Goal: Task Accomplishment & Management: Use online tool/utility

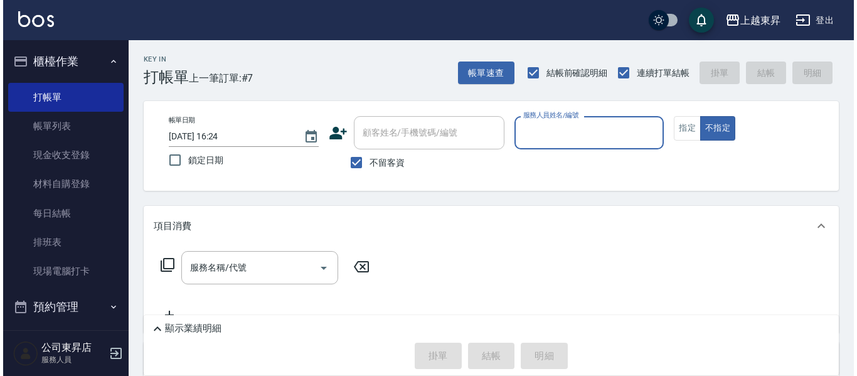
scroll to position [50, 0]
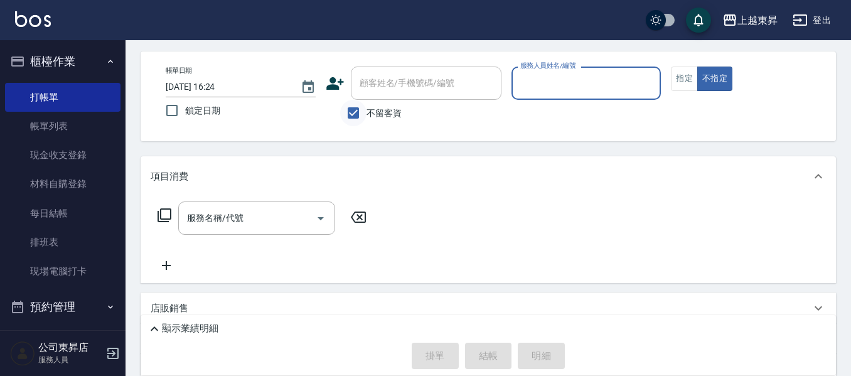
click at [362, 116] on input "不留客資" at bounding box center [353, 113] width 26 height 26
checkbox input "false"
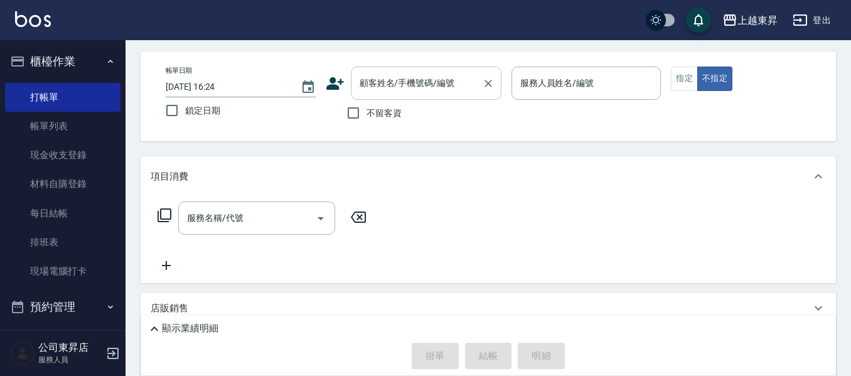
click at [382, 77] on div "顧客姓名/手機號碼/編號 顧客姓名/手機號碼/編號" at bounding box center [426, 83] width 151 height 33
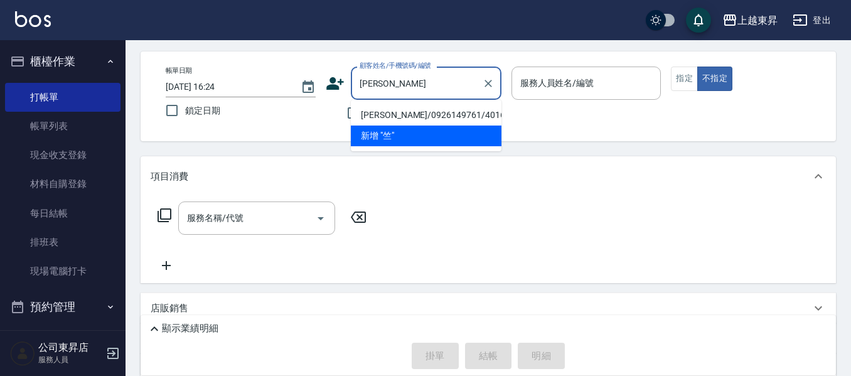
type input "[PERSON_NAME]/0926149761/40167"
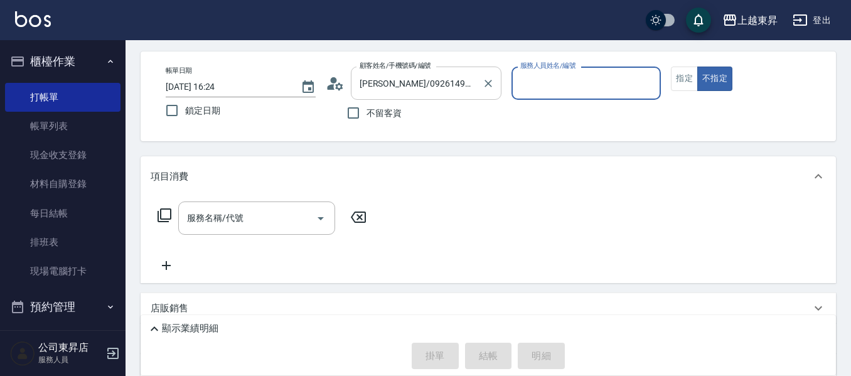
type input "[PERSON_NAME]04"
click at [697, 67] on button "不指定" at bounding box center [714, 79] width 35 height 24
type button "false"
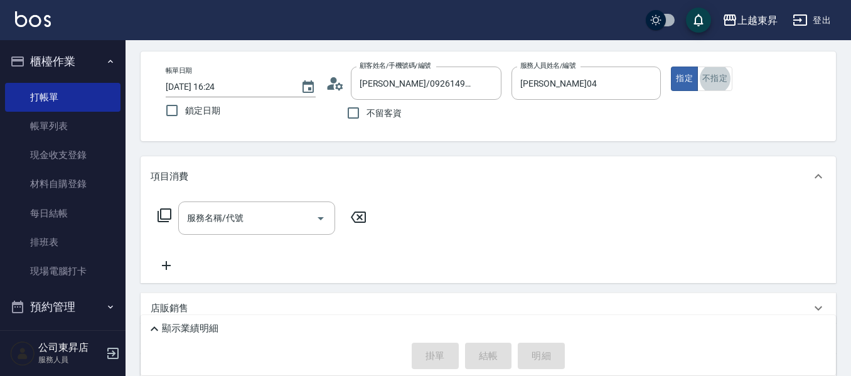
click at [164, 220] on icon at bounding box center [165, 215] width 14 height 14
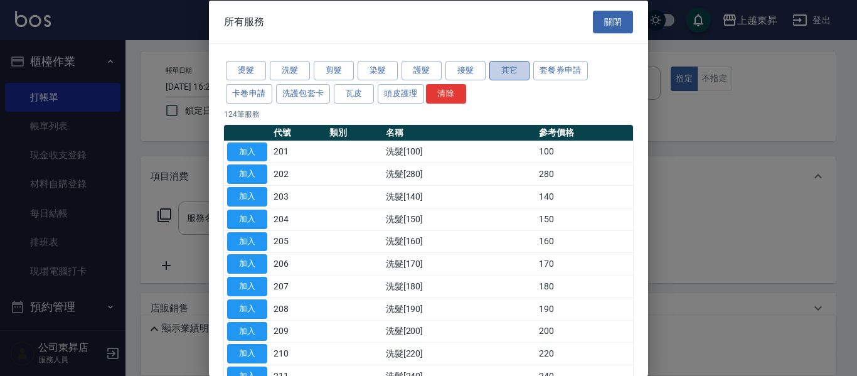
click at [512, 65] on button "其它" at bounding box center [510, 70] width 40 height 19
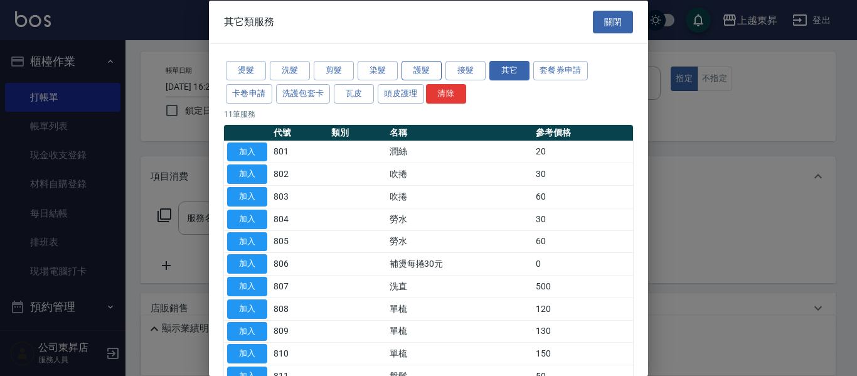
click at [426, 67] on button "護髮" at bounding box center [422, 70] width 40 height 19
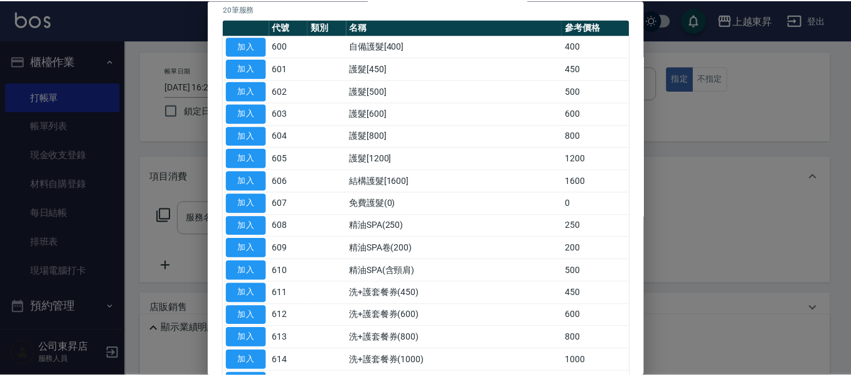
scroll to position [188, 0]
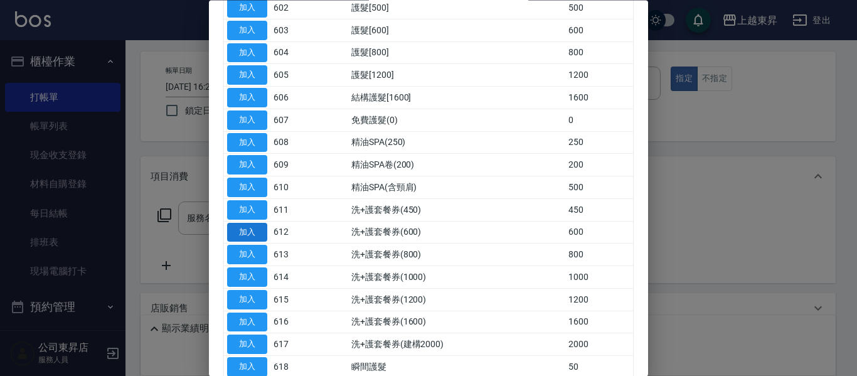
click at [254, 230] on button "加入" at bounding box center [247, 232] width 40 height 19
type input "洗+護套餐券(600)(612)"
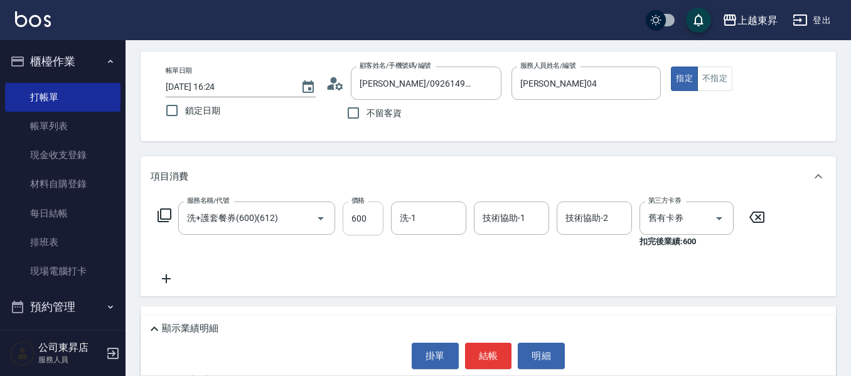
click at [362, 215] on input "600" at bounding box center [363, 218] width 41 height 34
type input "700"
type input "[PERSON_NAME]-22"
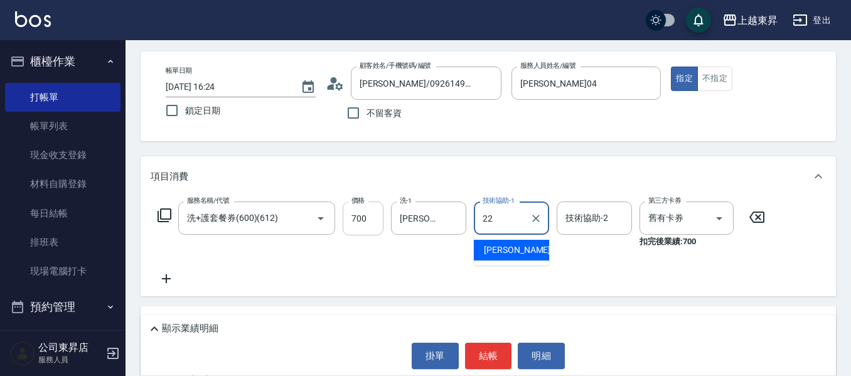
type input "[PERSON_NAME]-22"
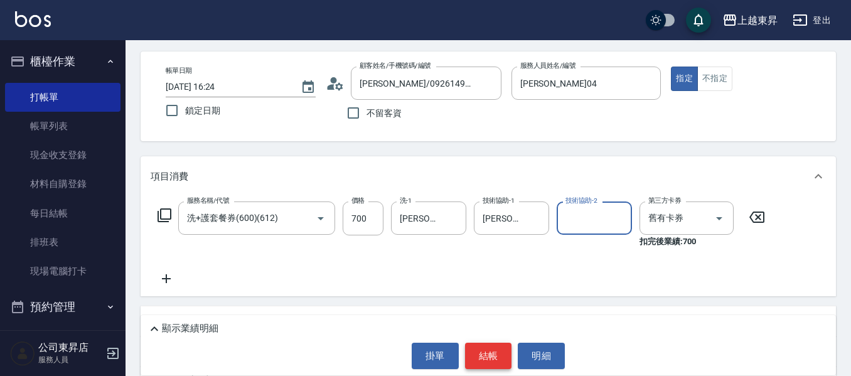
click at [479, 361] on button "結帳" at bounding box center [488, 356] width 47 height 26
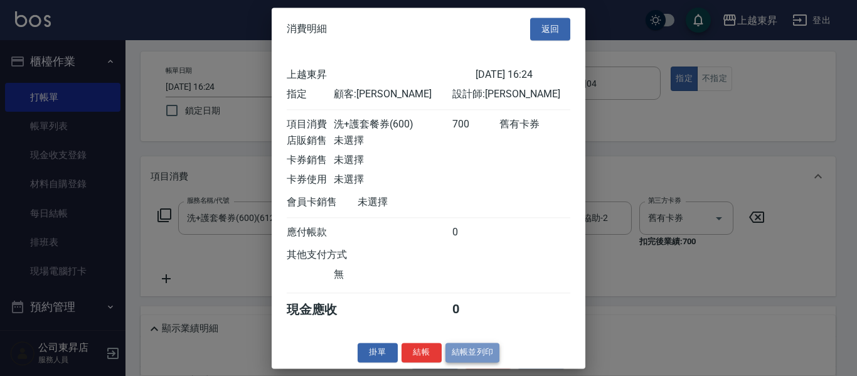
click at [491, 362] on button "結帳並列印" at bounding box center [473, 352] width 55 height 19
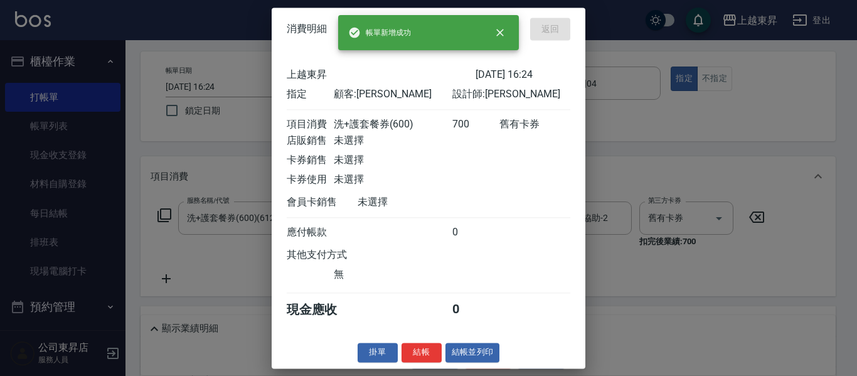
type input "[DATE] 17:56"
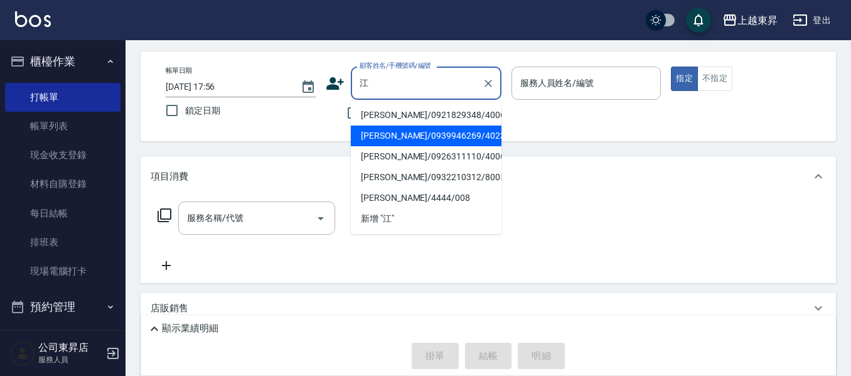
drag, startPoint x: 388, startPoint y: 131, endPoint x: 346, endPoint y: 160, distance: 50.9
click at [388, 131] on li "[PERSON_NAME]/0939946269/40232" at bounding box center [426, 136] width 151 height 21
type input "[PERSON_NAME]/0939946269/40232"
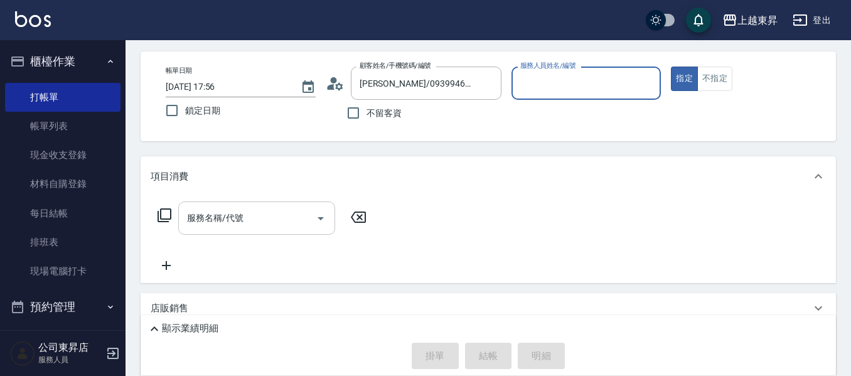
type input "[PERSON_NAME]04"
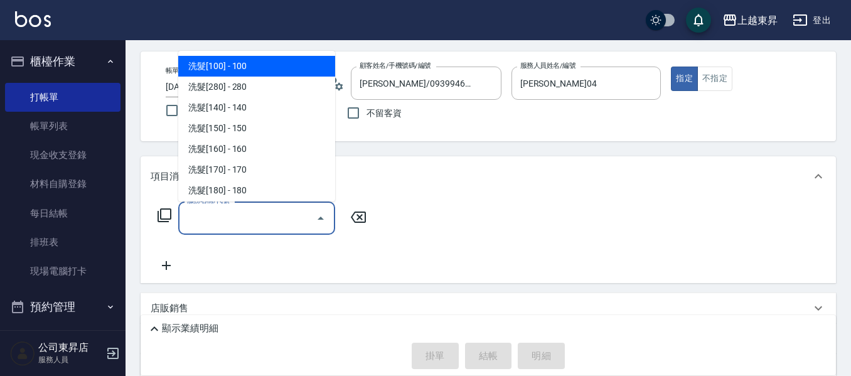
click at [222, 218] on input "服務名稱/代號" at bounding box center [247, 218] width 127 height 22
click at [161, 217] on icon at bounding box center [165, 215] width 14 height 14
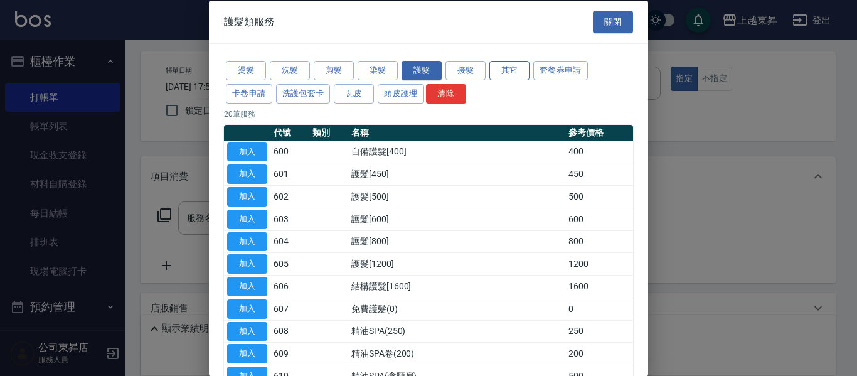
click at [497, 61] on button "其它" at bounding box center [510, 70] width 40 height 19
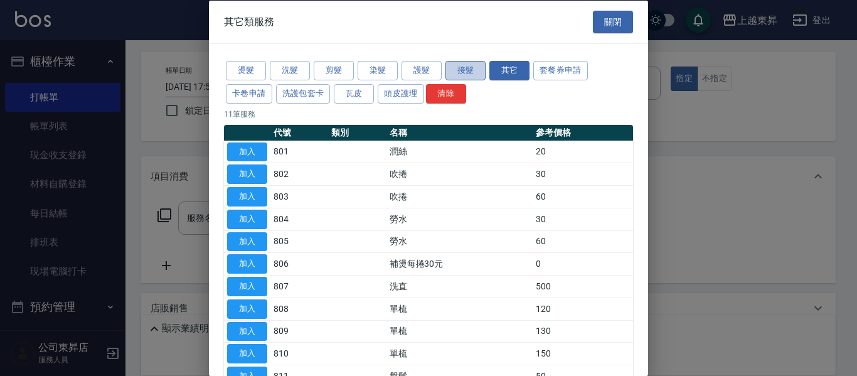
click at [483, 72] on button "接髮" at bounding box center [466, 70] width 40 height 19
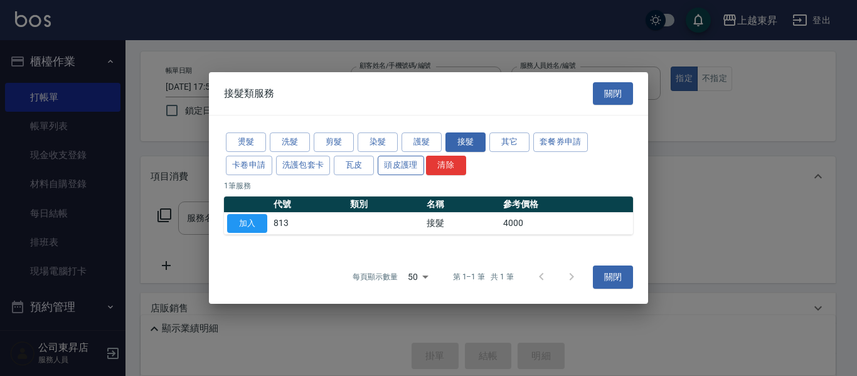
click at [399, 165] on button "頭皮護理" at bounding box center [401, 165] width 46 height 19
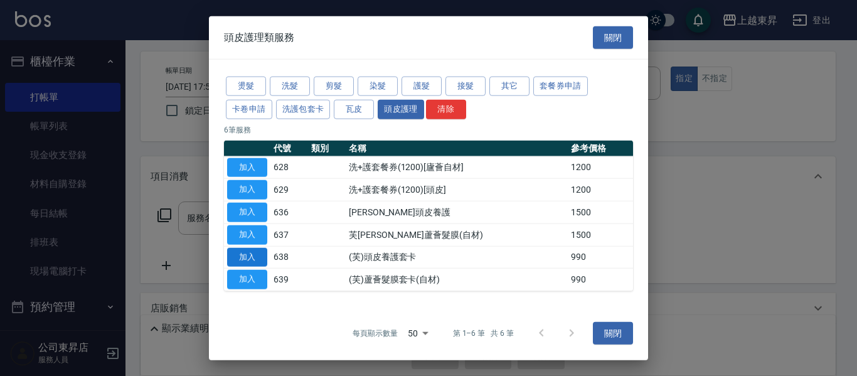
click at [244, 264] on button "加入" at bounding box center [247, 256] width 40 height 19
type input "(芙)頭皮養護套卡(638)"
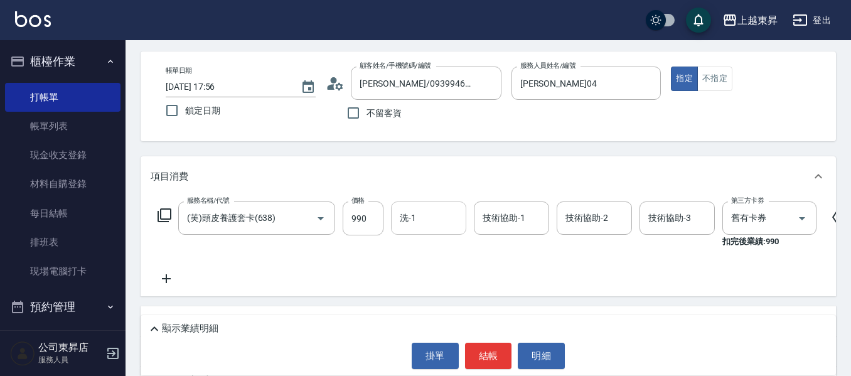
click at [410, 227] on input "洗-1" at bounding box center [429, 218] width 64 height 22
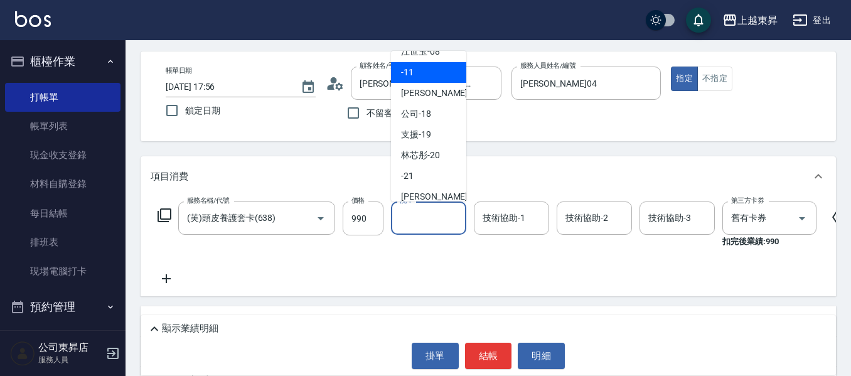
scroll to position [0, 0]
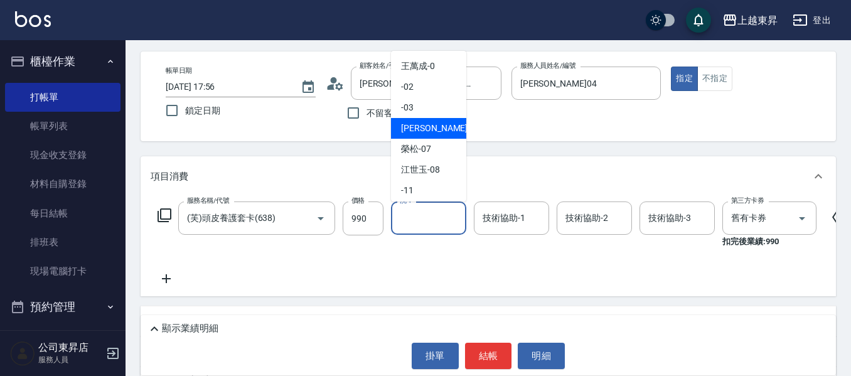
click at [429, 136] on div "[PERSON_NAME]04" at bounding box center [428, 128] width 75 height 21
type input "[PERSON_NAME]04"
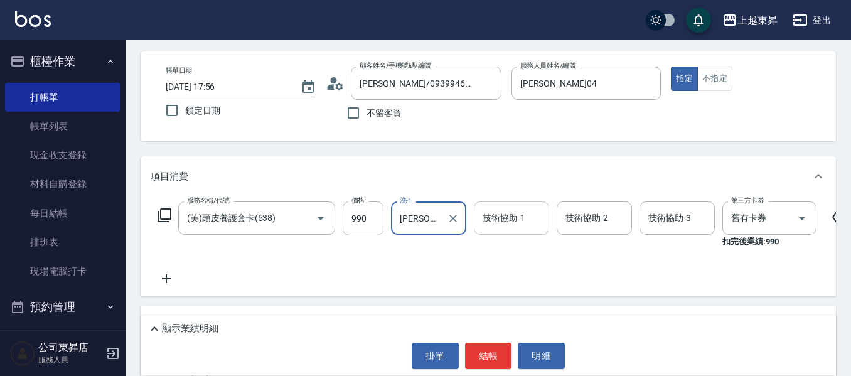
click at [512, 226] on input "技術協助-1" at bounding box center [512, 218] width 64 height 22
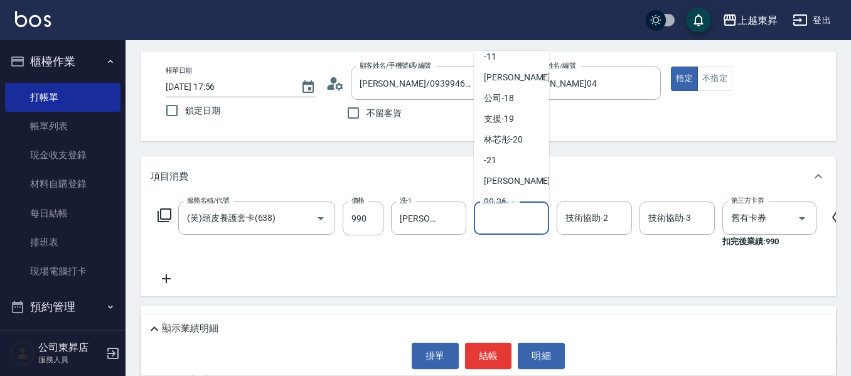
scroll to position [212, 0]
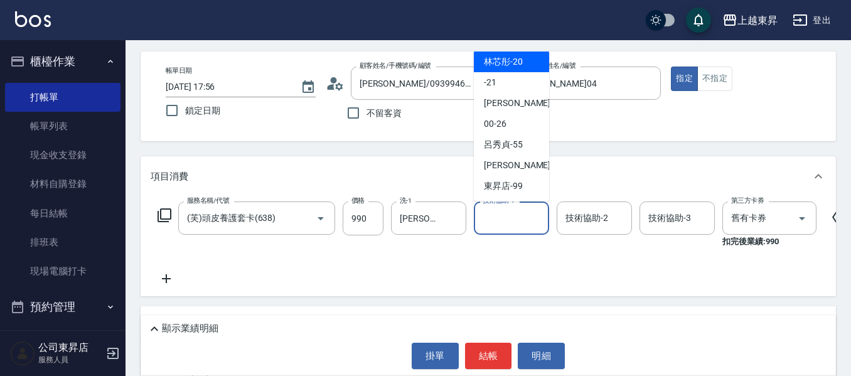
click at [525, 70] on div "林芯彤 -20" at bounding box center [511, 61] width 75 height 21
type input "林芯彤-20"
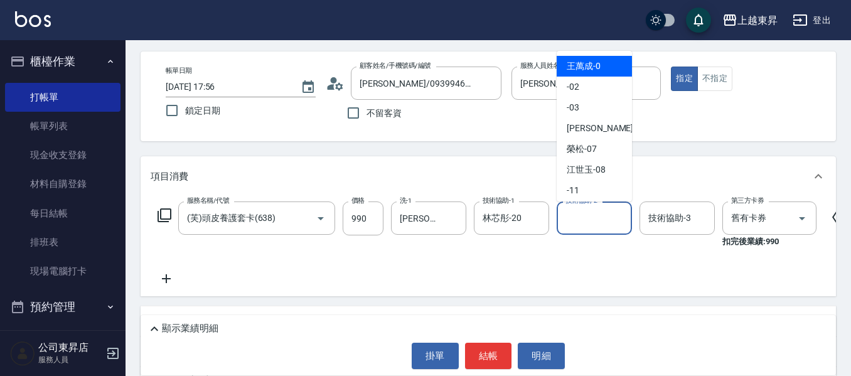
click at [577, 212] on div "技術協助-2 技術協助-2" at bounding box center [594, 217] width 75 height 33
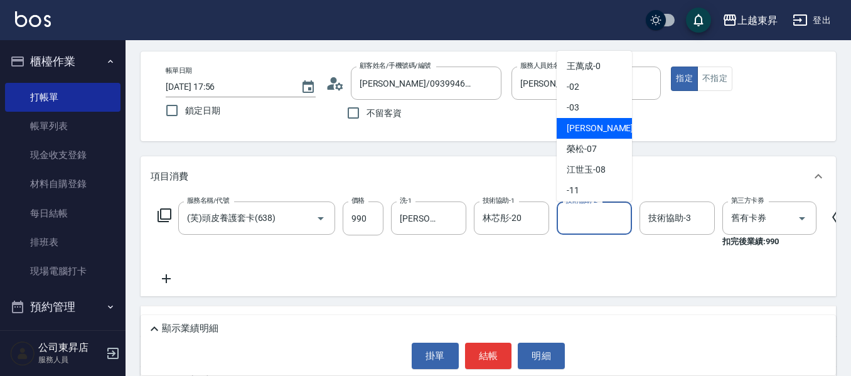
click at [587, 131] on span "[PERSON_NAME]04" at bounding box center [606, 128] width 79 height 13
type input "[PERSON_NAME]04"
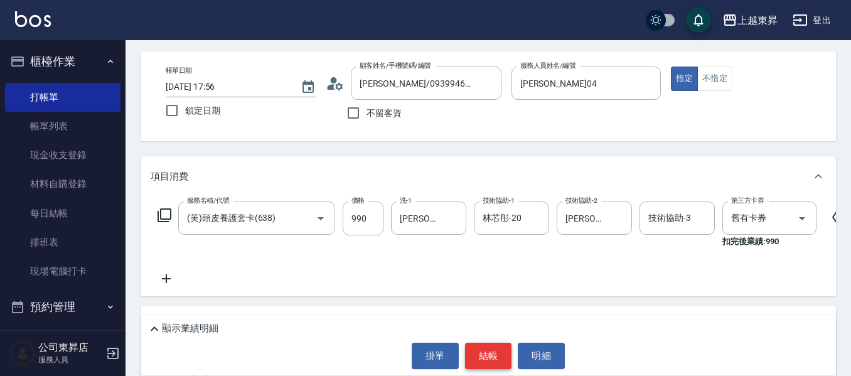
click at [490, 359] on button "結帳" at bounding box center [488, 356] width 47 height 26
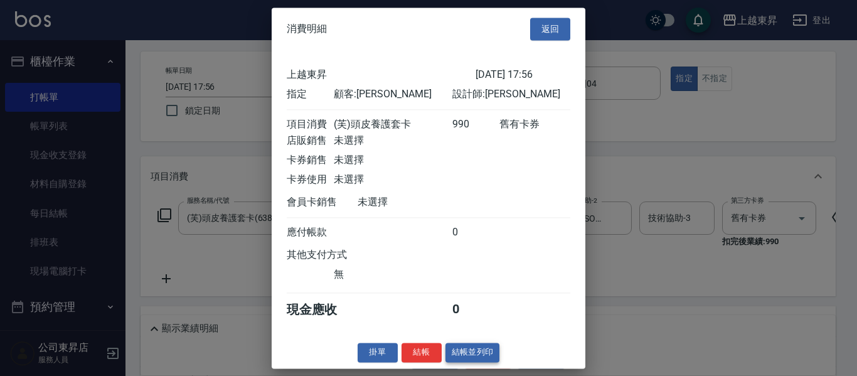
click at [485, 360] on button "結帳並列印" at bounding box center [473, 352] width 55 height 19
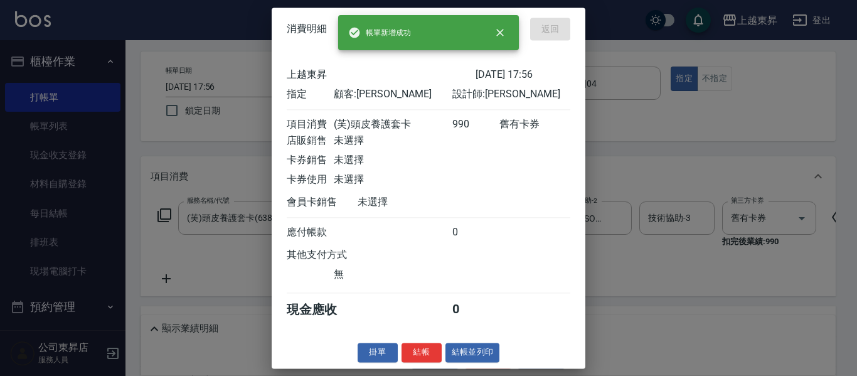
type input "[DATE] 17:57"
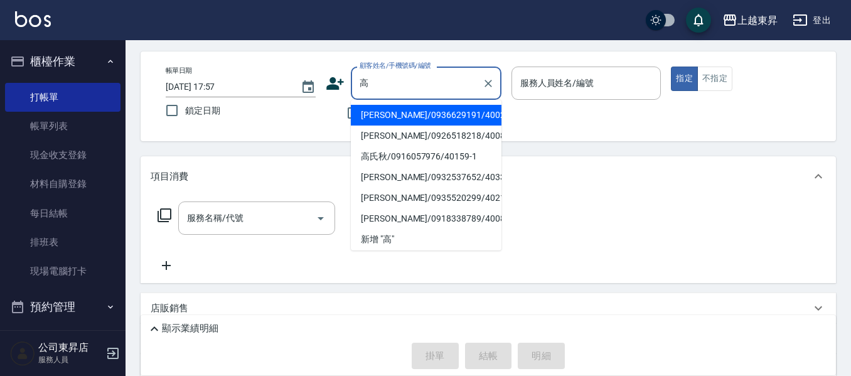
click at [444, 117] on li "[PERSON_NAME]/0936629191/40028" at bounding box center [426, 115] width 151 height 21
type input "[PERSON_NAME]/0936629191/40028"
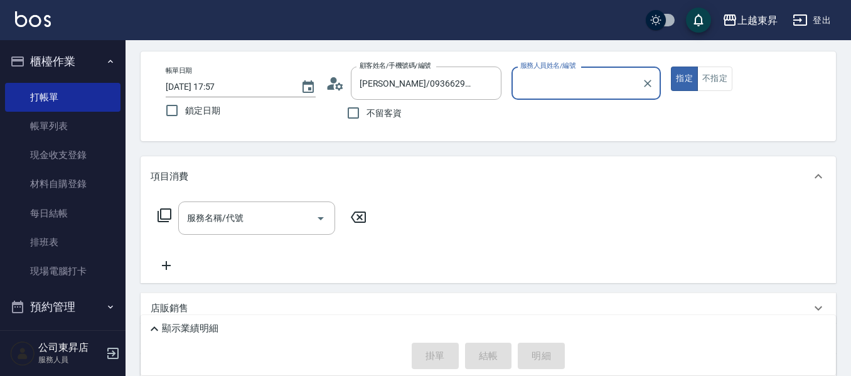
type input "[PERSON_NAME]04"
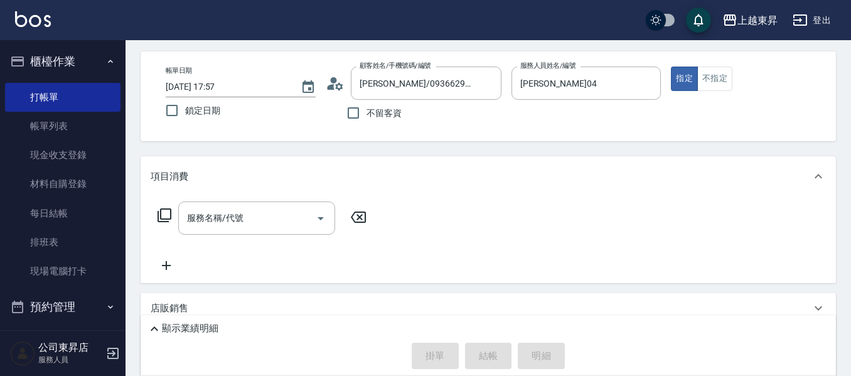
click at [167, 215] on icon at bounding box center [164, 215] width 15 height 15
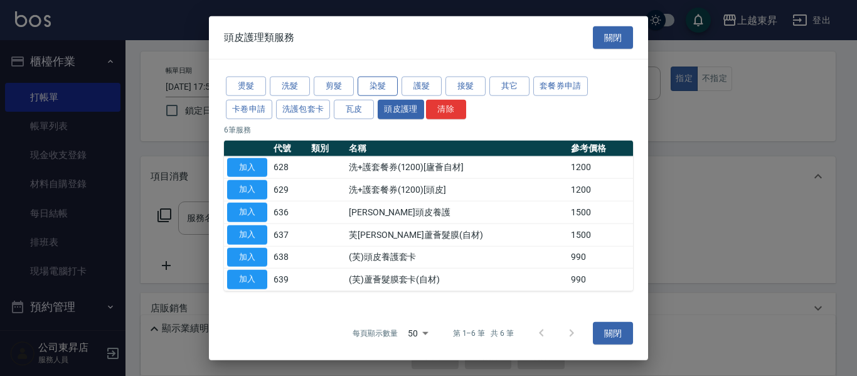
click at [365, 87] on button "染髮" at bounding box center [378, 86] width 40 height 19
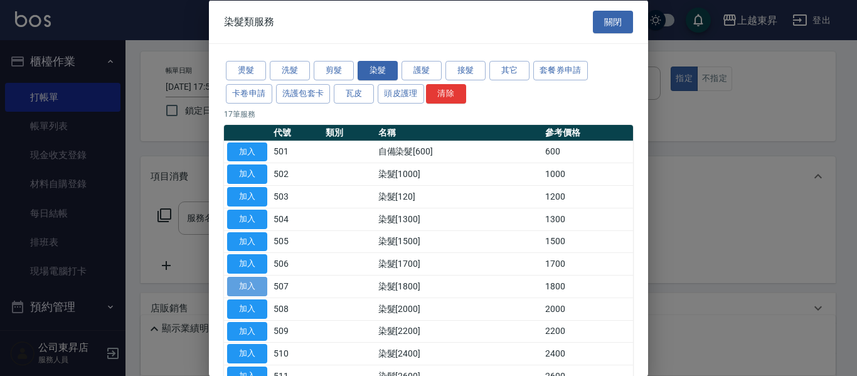
click at [257, 293] on button "加入" at bounding box center [247, 286] width 40 height 19
type input "染髮[1800](507)"
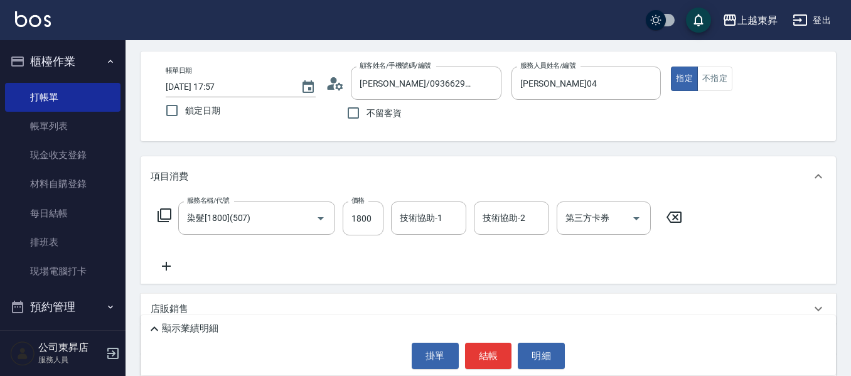
drag, startPoint x: 368, startPoint y: 212, endPoint x: 355, endPoint y: 195, distance: 21.5
click at [368, 213] on input "1800" at bounding box center [363, 218] width 41 height 34
type input "1900"
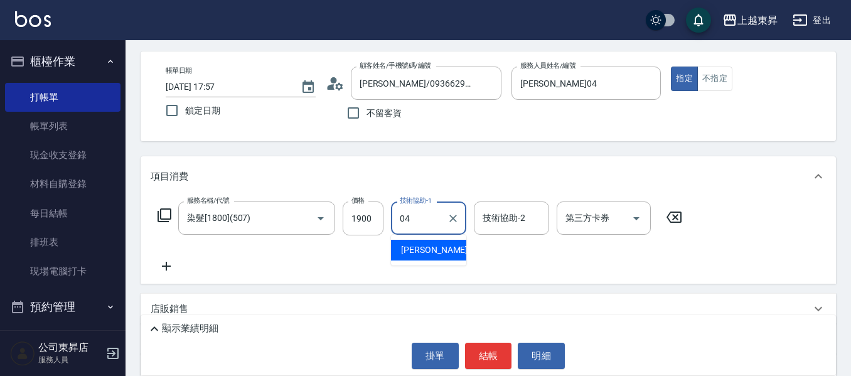
type input "[PERSON_NAME]04"
drag, startPoint x: 159, startPoint y: 267, endPoint x: 169, endPoint y: 269, distance: 10.1
click at [169, 269] on icon at bounding box center [166, 266] width 31 height 15
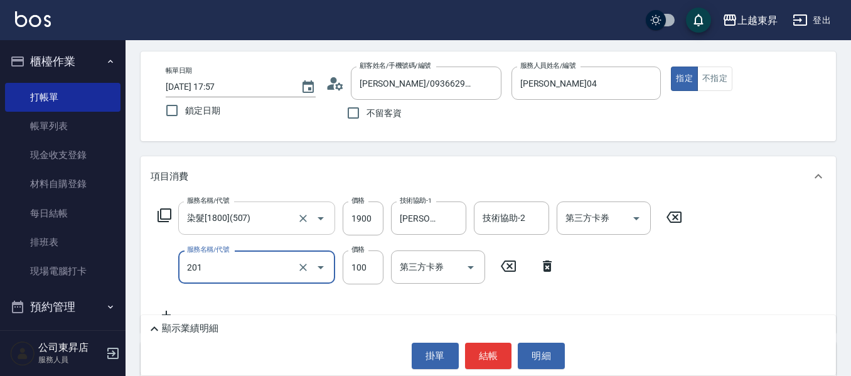
type input "洗髮[100](201)"
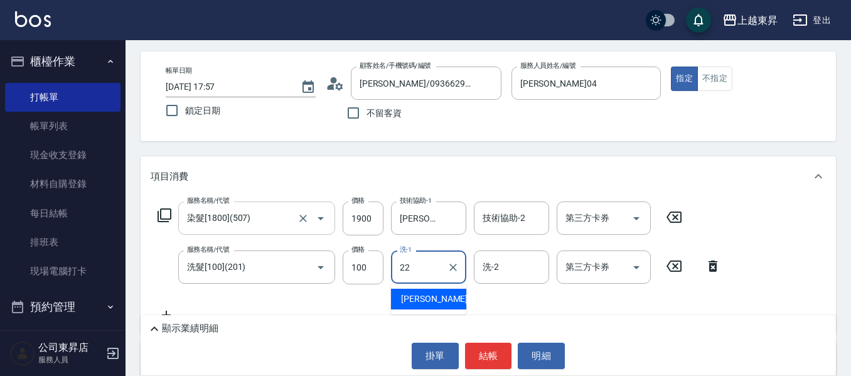
type input "[PERSON_NAME]-22"
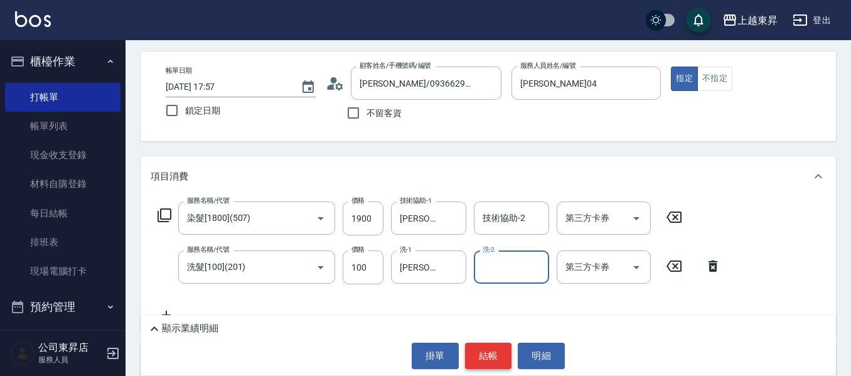
click at [483, 362] on button "結帳" at bounding box center [488, 356] width 47 height 26
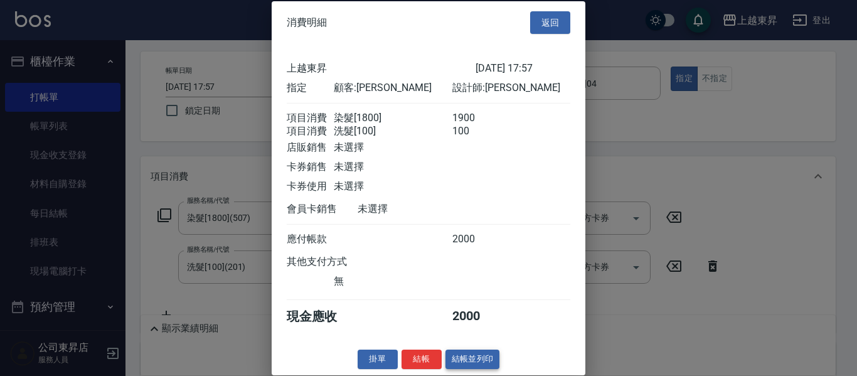
click at [463, 369] on button "結帳並列印" at bounding box center [473, 359] width 55 height 19
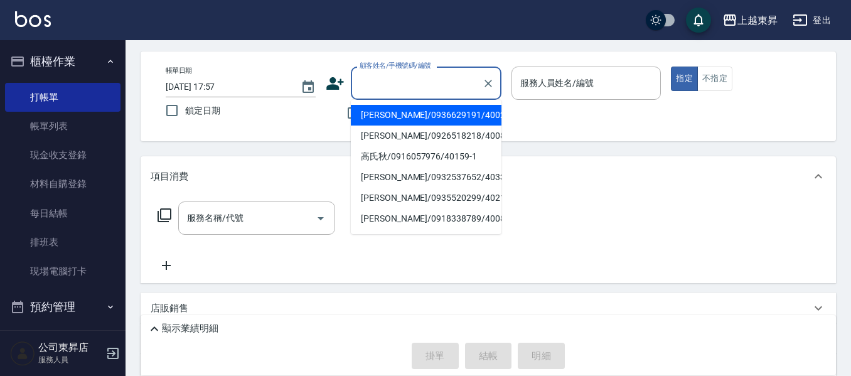
click at [385, 82] on input "顧客姓名/手機號碼/編號" at bounding box center [417, 83] width 121 height 22
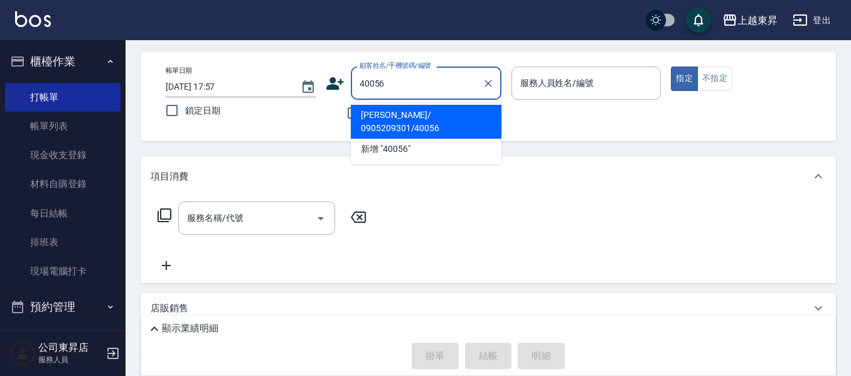
click at [426, 117] on li "[PERSON_NAME]/ 0905209301/40056" at bounding box center [426, 122] width 151 height 34
type input "[PERSON_NAME]/ 0905209301/40056"
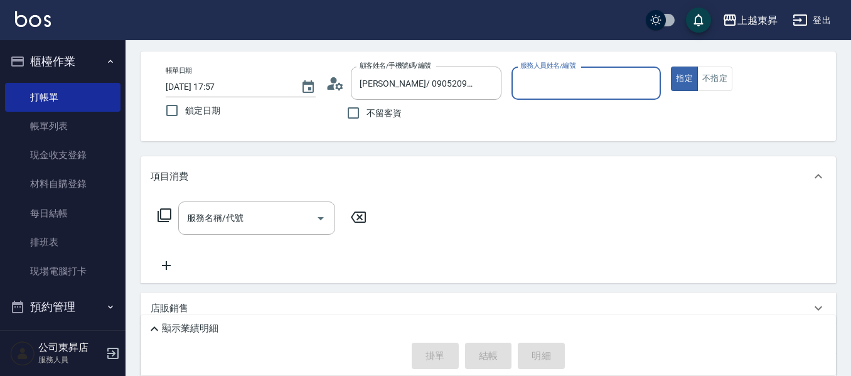
type input "[PERSON_NAME]04"
click at [169, 215] on icon at bounding box center [164, 215] width 15 height 15
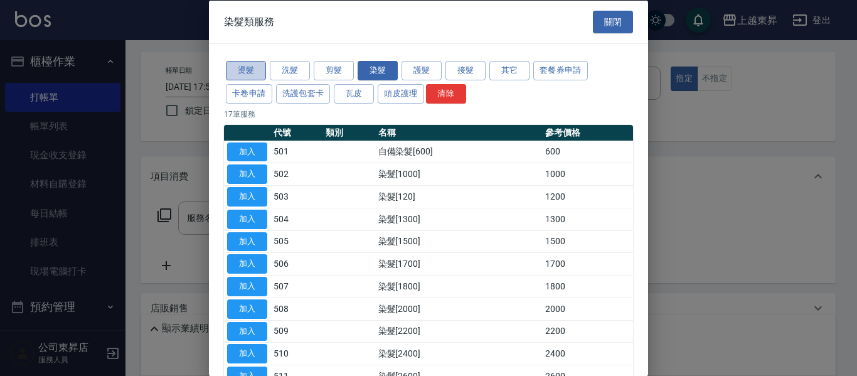
click at [247, 71] on button "燙髮" at bounding box center [246, 70] width 40 height 19
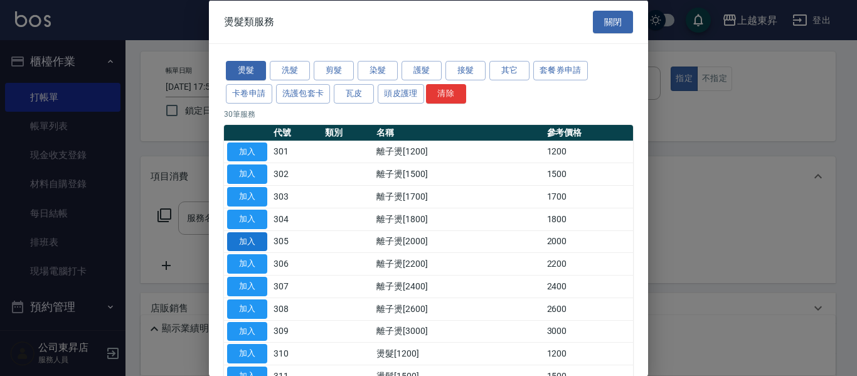
click at [245, 243] on button "加入" at bounding box center [247, 241] width 40 height 19
type input "離子燙[2000](305)"
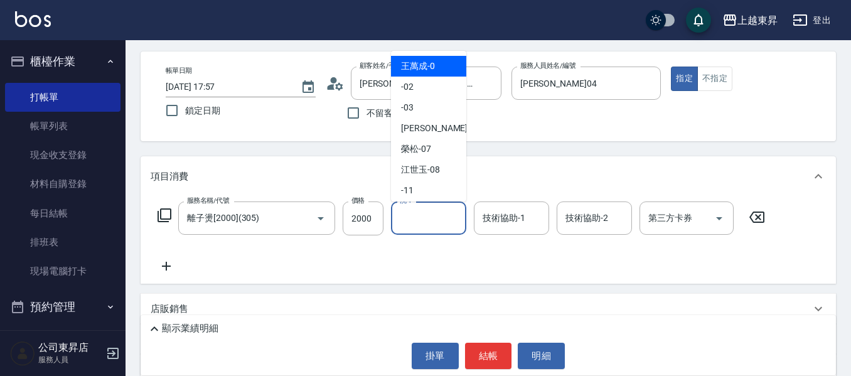
click at [407, 226] on input "洗-1" at bounding box center [429, 218] width 64 height 22
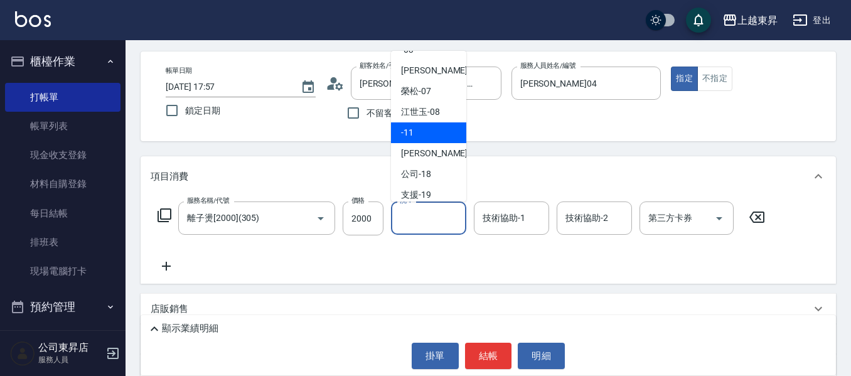
scroll to position [126, 0]
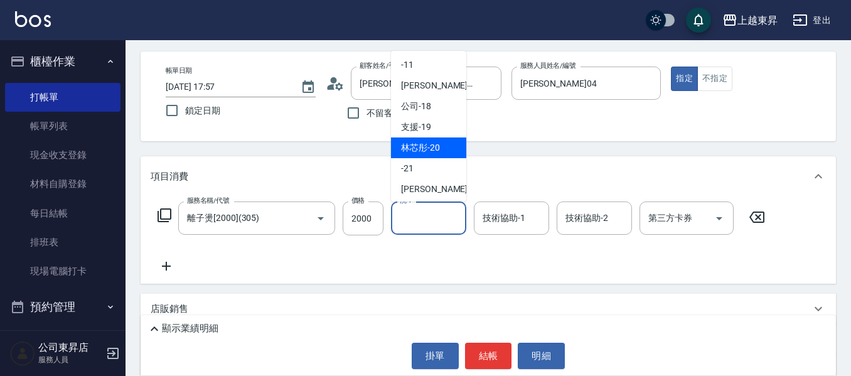
click at [429, 142] on span "林芯彤 -20" at bounding box center [420, 147] width 39 height 13
type input "林芯彤-20"
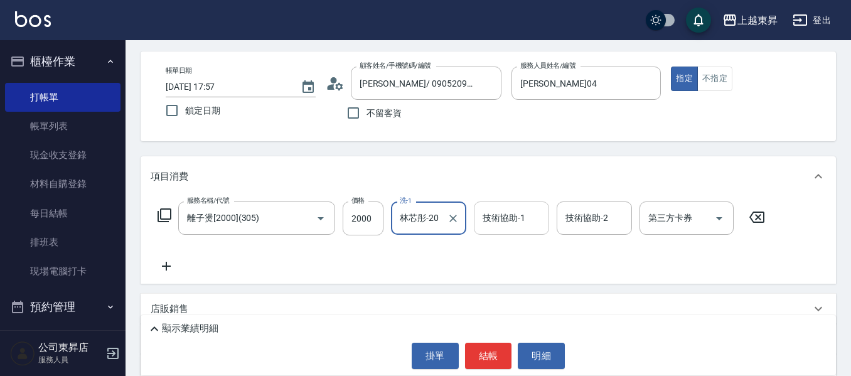
click at [499, 222] on input "技術協助-1" at bounding box center [512, 218] width 64 height 22
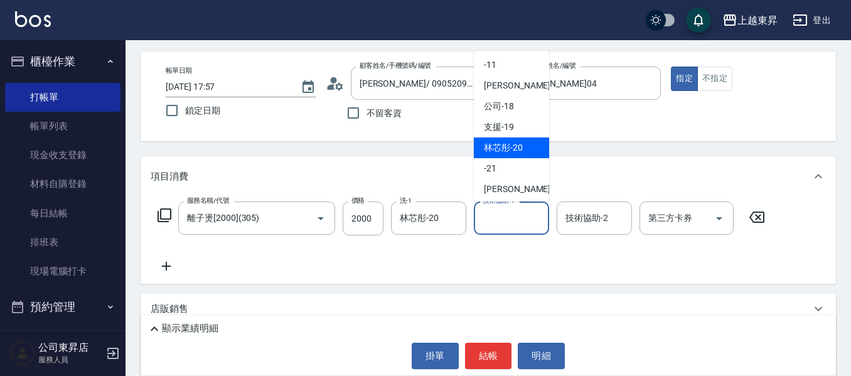
click at [511, 151] on span "林芯彤 -20" at bounding box center [503, 147] width 39 height 13
type input "林芯彤-20"
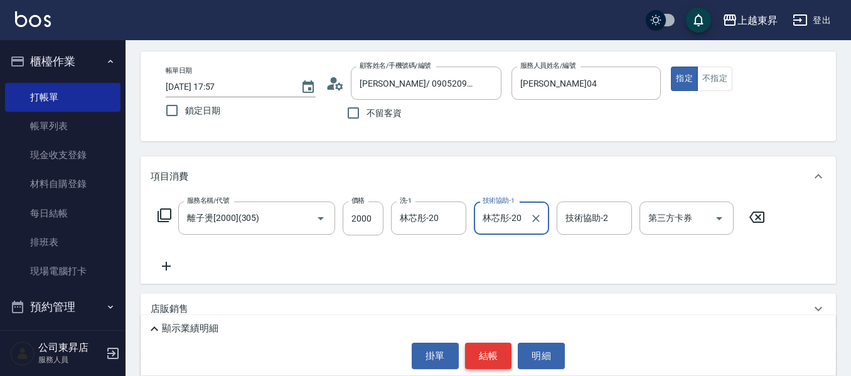
click at [487, 357] on button "結帳" at bounding box center [488, 356] width 47 height 26
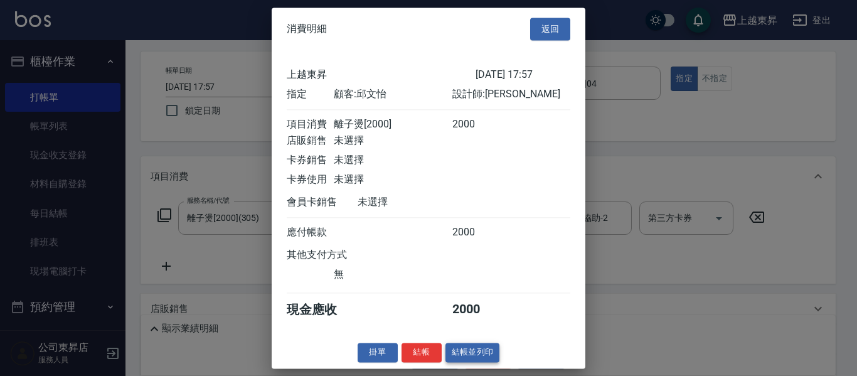
click at [470, 361] on button "結帳並列印" at bounding box center [473, 352] width 55 height 19
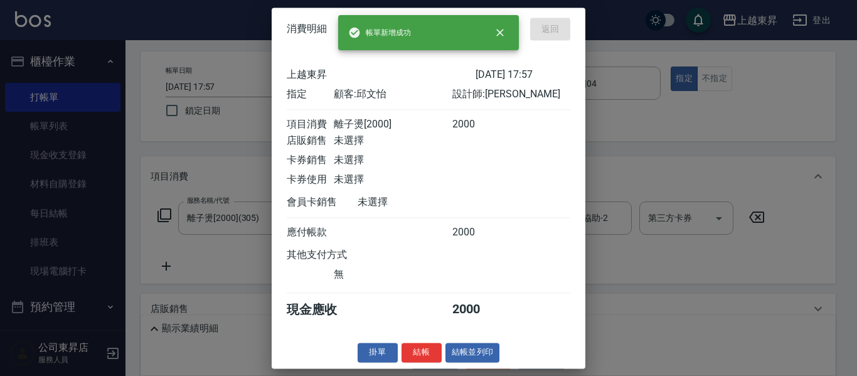
type input "[DATE] 17:58"
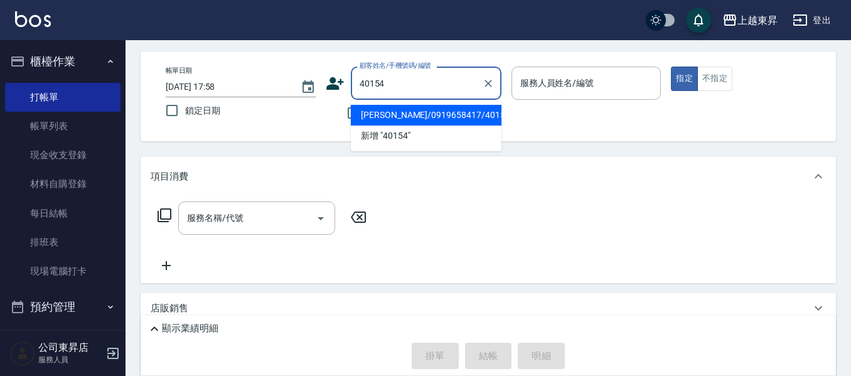
click at [391, 120] on li "[PERSON_NAME]/0919658417/40154" at bounding box center [426, 115] width 151 height 21
type input "[PERSON_NAME]/0919658417/40154"
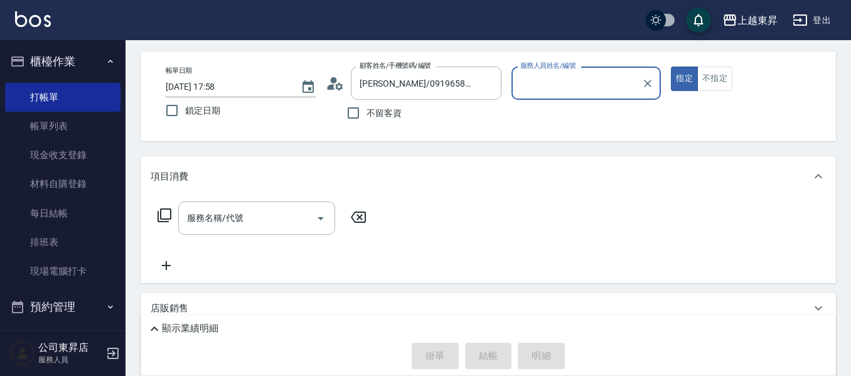
type input "[PERSON_NAME]04"
click at [218, 211] on div "服務名稱/代號 服務名稱/代號" at bounding box center [256, 217] width 157 height 33
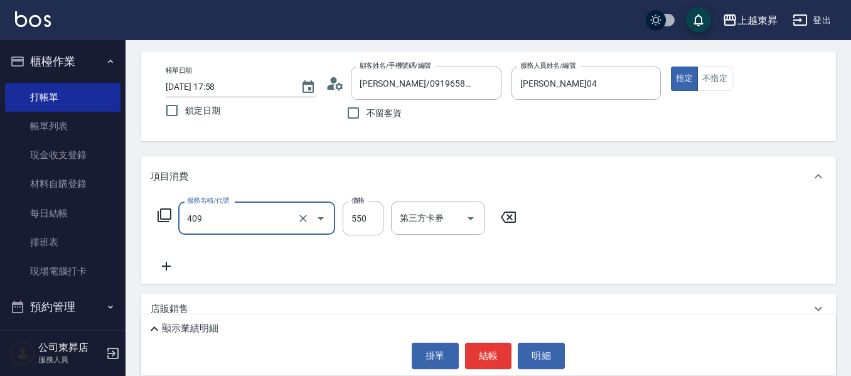
type input "剪髮(550)(409)"
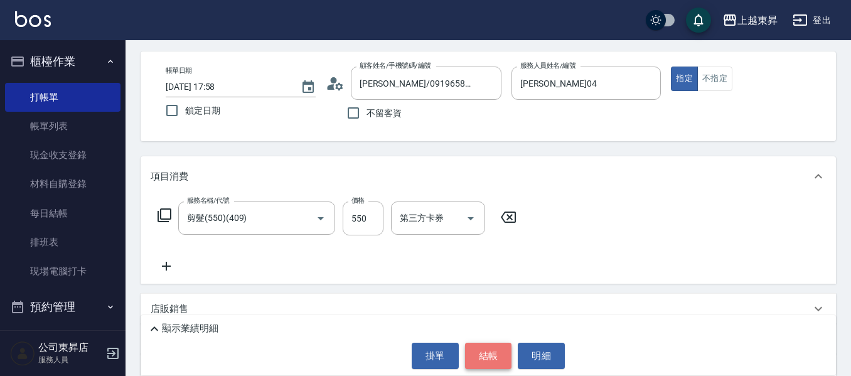
click at [483, 362] on button "結帳" at bounding box center [488, 356] width 47 height 26
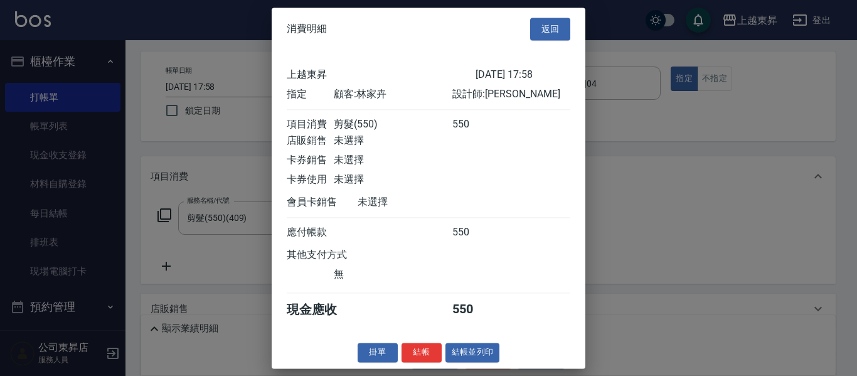
drag, startPoint x: 448, startPoint y: 368, endPoint x: 454, endPoint y: 367, distance: 6.4
click at [451, 362] on button "結帳並列印" at bounding box center [473, 352] width 55 height 19
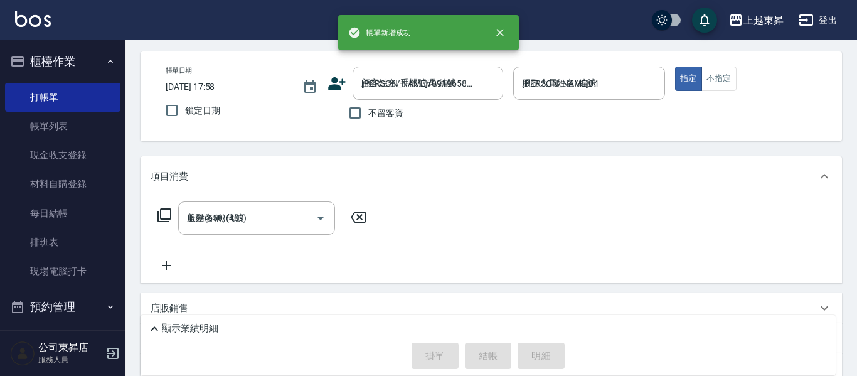
type input "[DATE] 17:59"
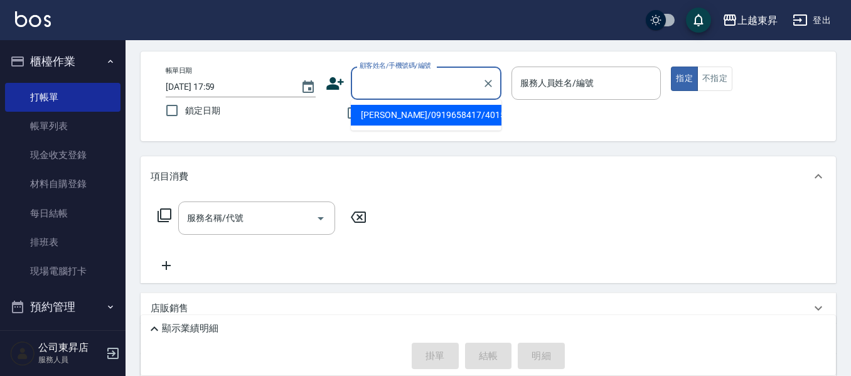
click at [422, 92] on input "顧客姓名/手機號碼/編號" at bounding box center [417, 83] width 121 height 22
type input "4"
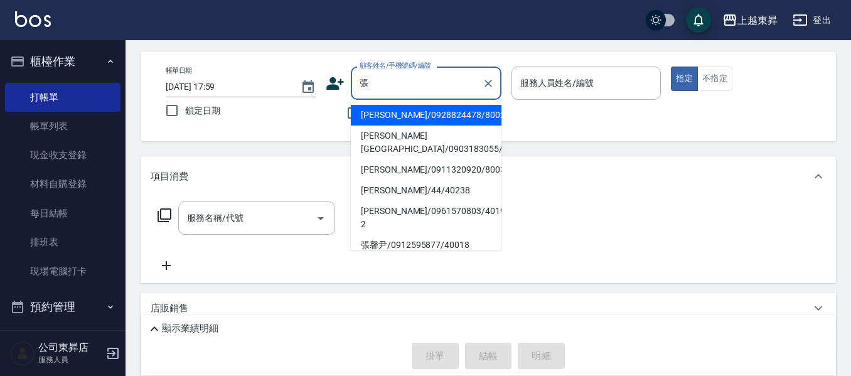
click at [418, 183] on li "[PERSON_NAME]/44/40238" at bounding box center [426, 190] width 151 height 21
type input "[PERSON_NAME]/44/40238"
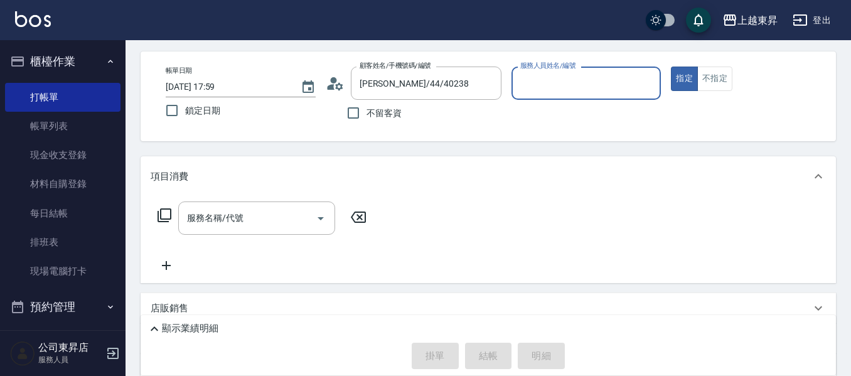
type input "[PERSON_NAME]04"
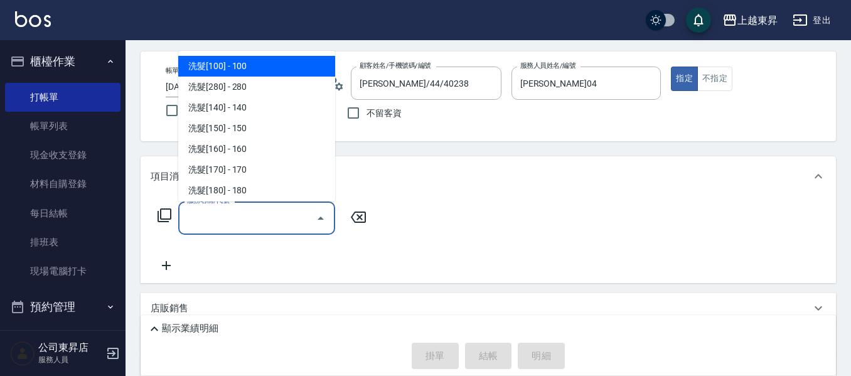
click at [203, 221] on input "服務名稱/代號" at bounding box center [247, 218] width 127 height 22
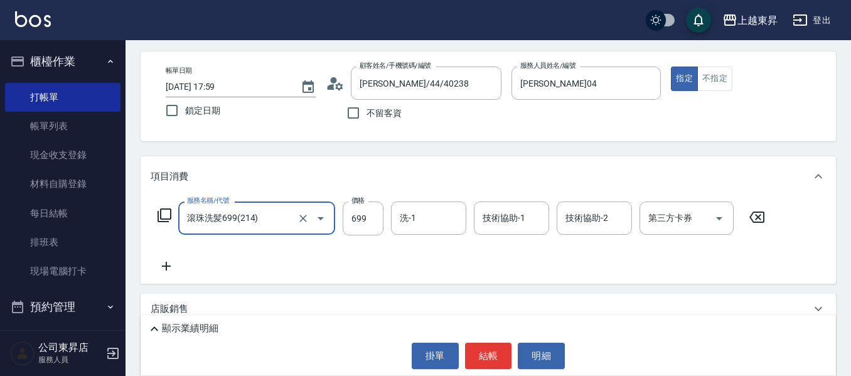
type input "滾珠洗髪699(214)"
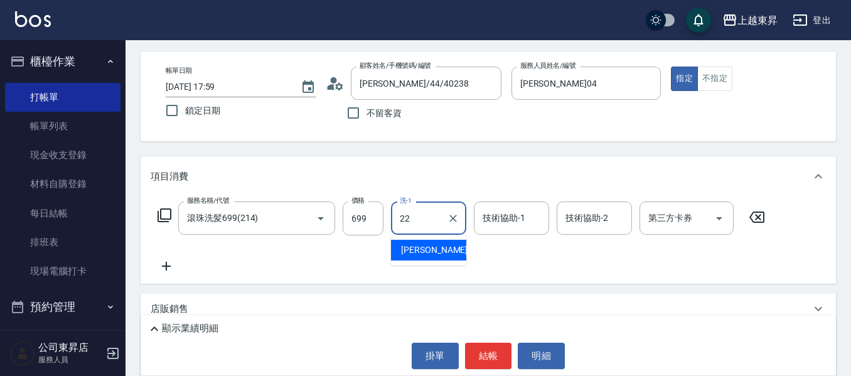
type input "[PERSON_NAME]-22"
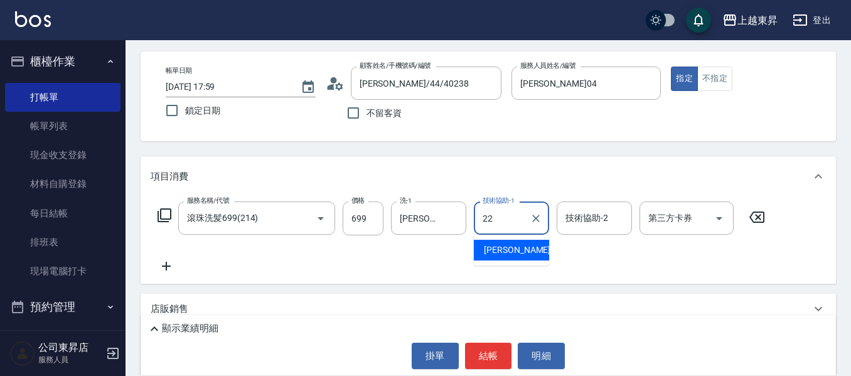
type input "[PERSON_NAME]-22"
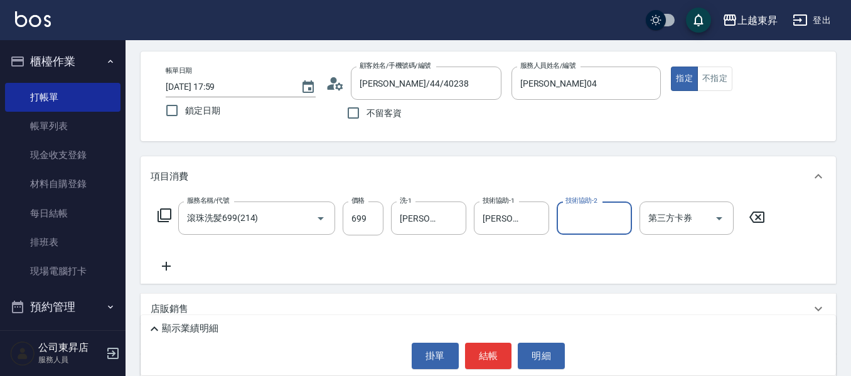
scroll to position [112, 0]
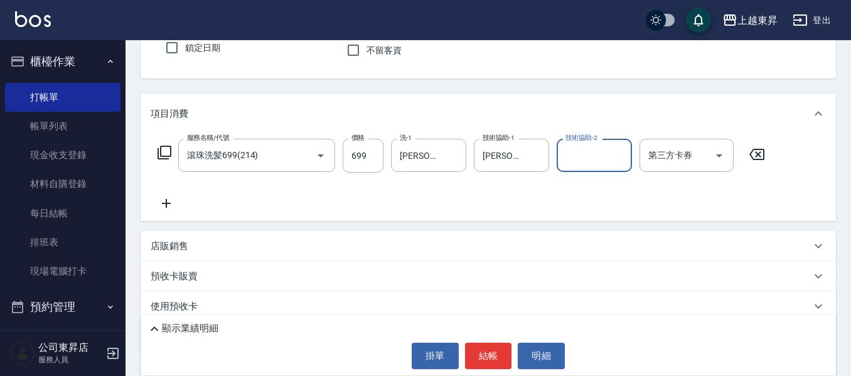
click at [167, 205] on icon at bounding box center [166, 203] width 9 height 9
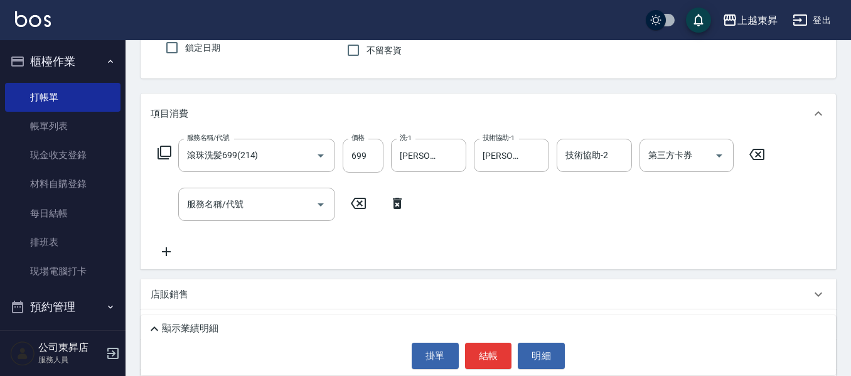
click at [167, 158] on icon at bounding box center [164, 152] width 15 height 15
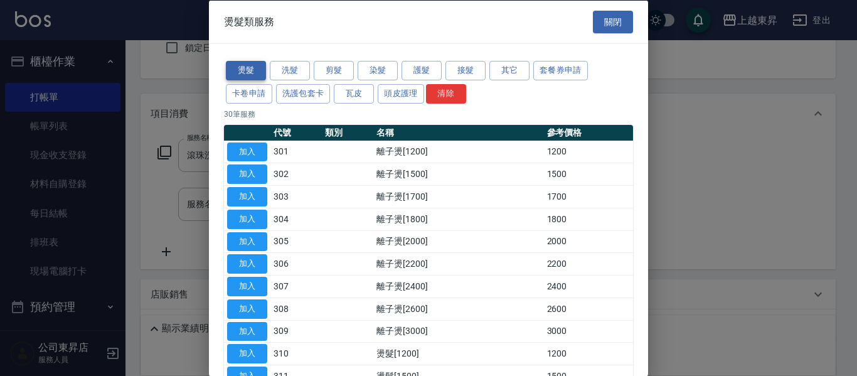
click at [236, 70] on button "燙髮" at bounding box center [246, 70] width 40 height 19
click at [255, 285] on button "加入" at bounding box center [247, 286] width 40 height 19
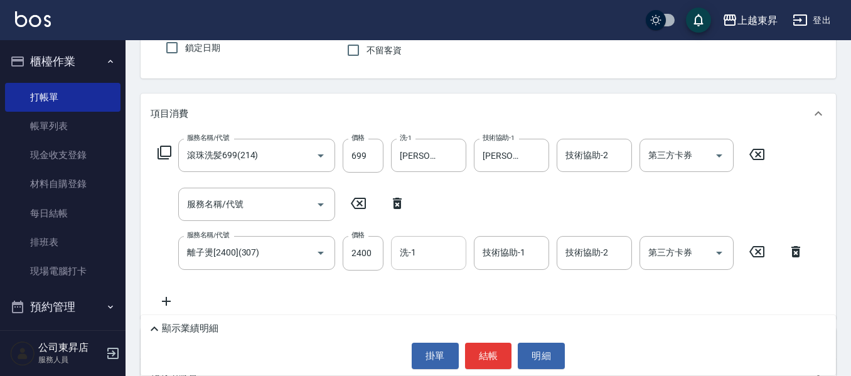
click at [424, 263] on input "洗-1" at bounding box center [429, 253] width 64 height 22
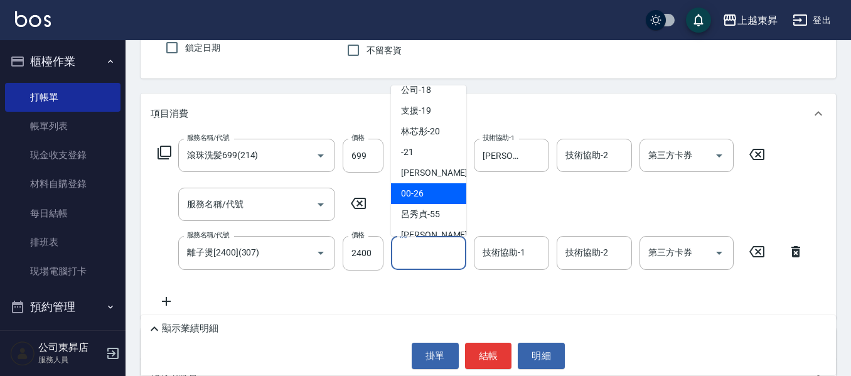
scroll to position [188, 0]
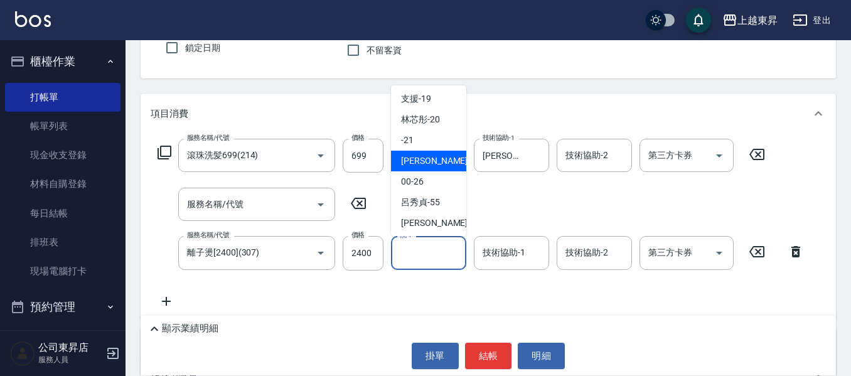
click at [445, 158] on div "[PERSON_NAME]-22" at bounding box center [428, 161] width 75 height 21
type input "[PERSON_NAME]-22"
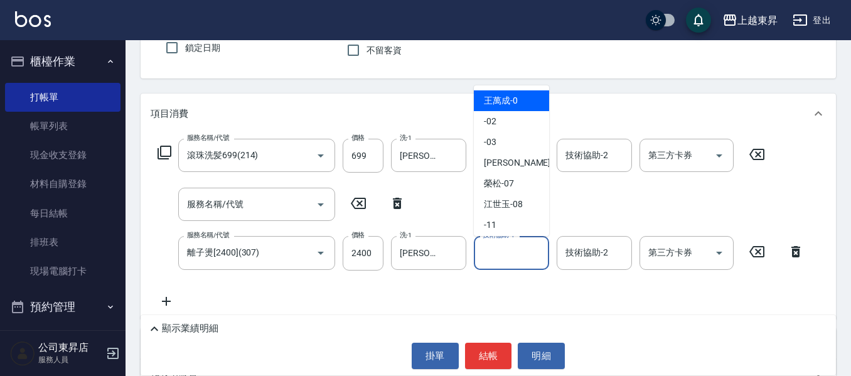
click at [506, 246] on input "技術協助-1" at bounding box center [512, 253] width 64 height 22
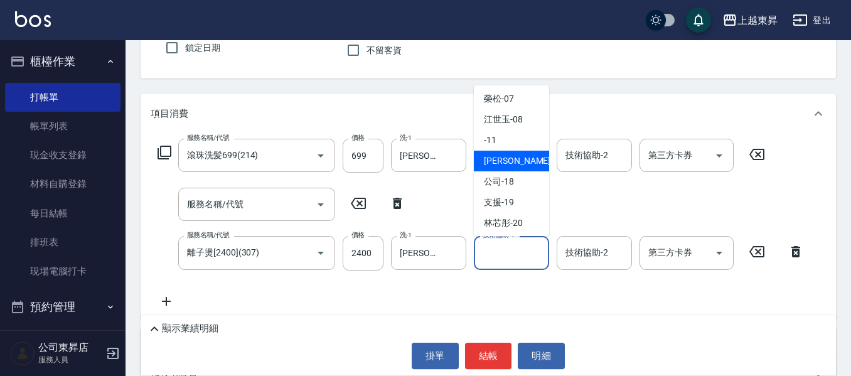
scroll to position [212, 0]
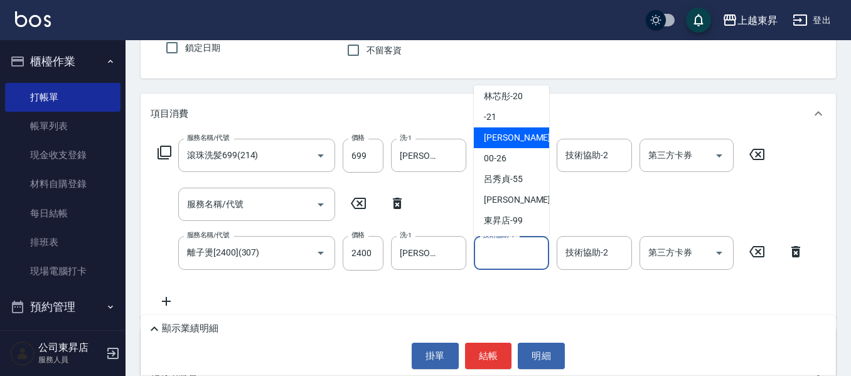
click at [508, 139] on span "[PERSON_NAME]-22" at bounding box center [523, 137] width 79 height 13
type input "[PERSON_NAME]-22"
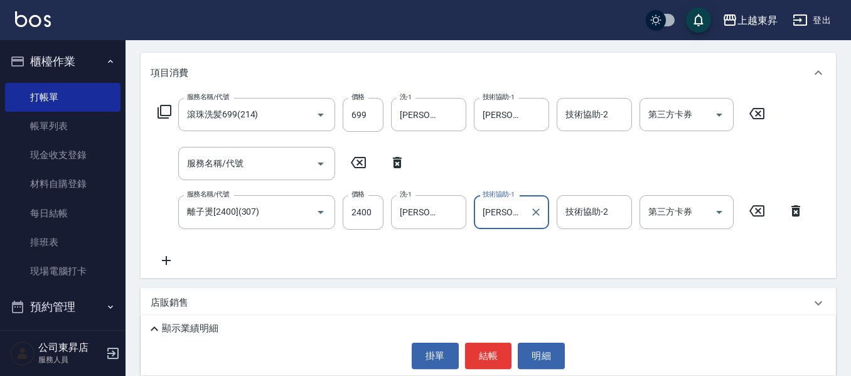
scroll to position [175, 0]
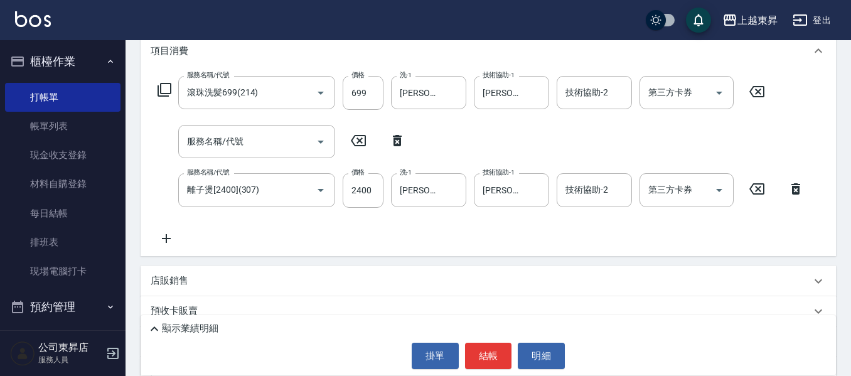
click at [166, 234] on icon at bounding box center [166, 238] width 9 height 9
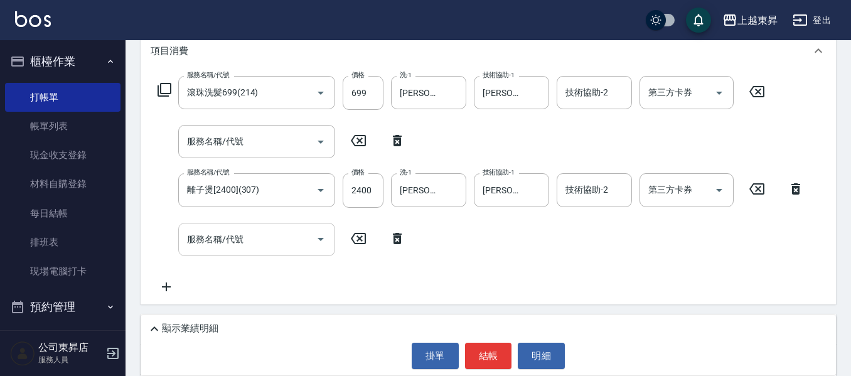
click at [200, 238] on div "服務名稱/代號 服務名稱/代號" at bounding box center [256, 239] width 157 height 33
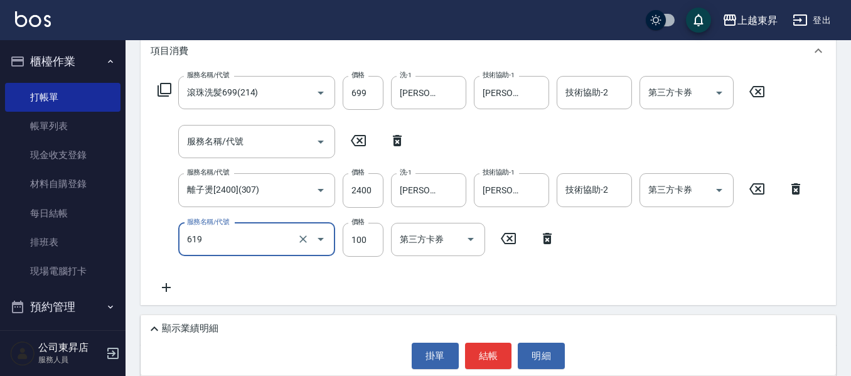
type input "煥彩.玻酸.晶膜.水療(619)"
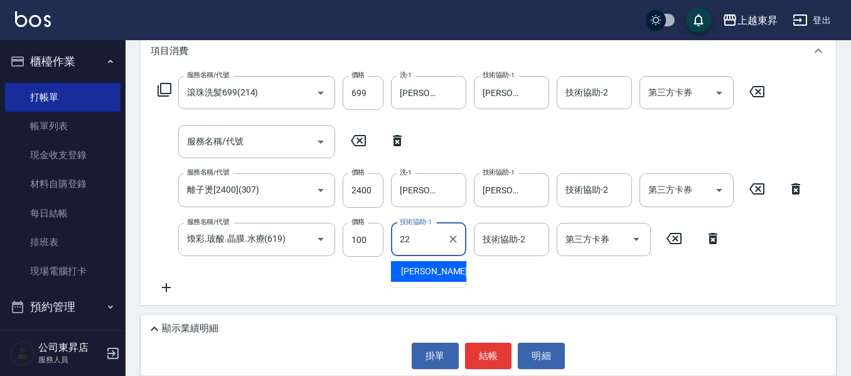
type input "[PERSON_NAME]-22"
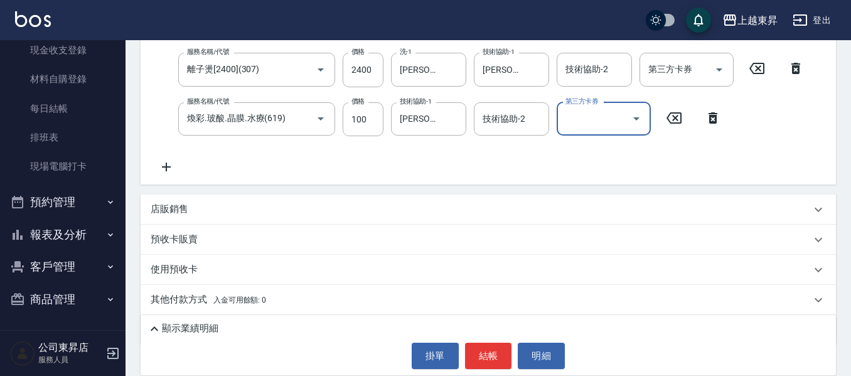
scroll to position [301, 0]
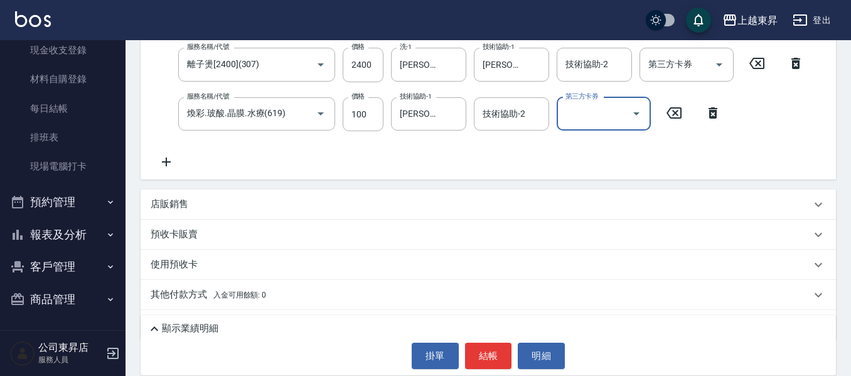
click at [164, 163] on icon at bounding box center [166, 161] width 31 height 15
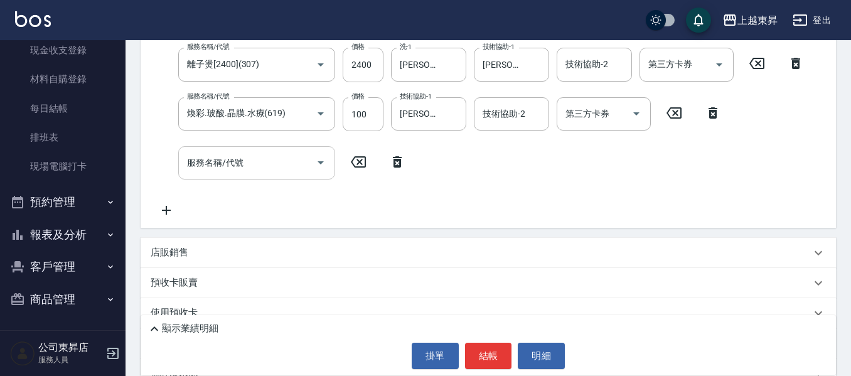
click at [197, 163] on div "服務名稱/代號 滾珠洗髪699(214) 服務名稱/代號 價格 699 價格 洗-1 [PERSON_NAME]-22 洗-1 技術協助-1 [PERSON_…" at bounding box center [481, 83] width 661 height 267
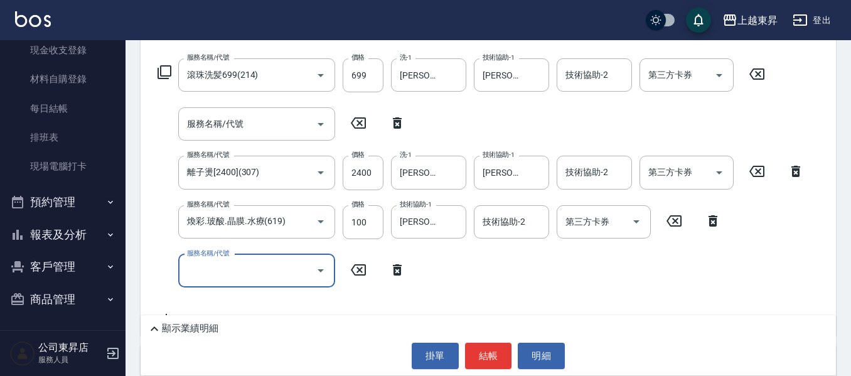
scroll to position [350, 0]
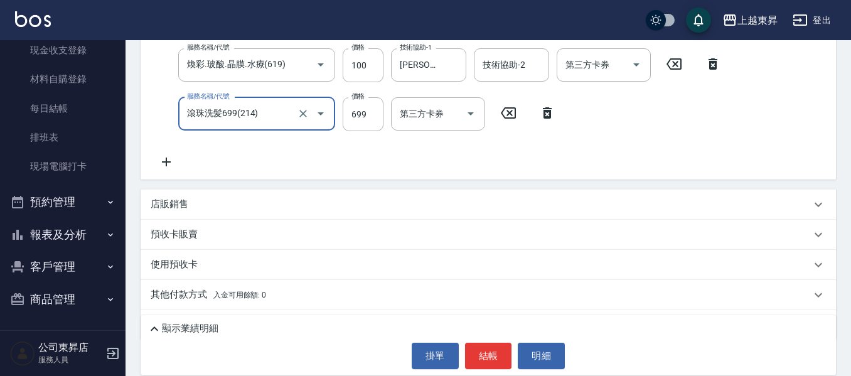
type input "滾珠洗髪699(214)"
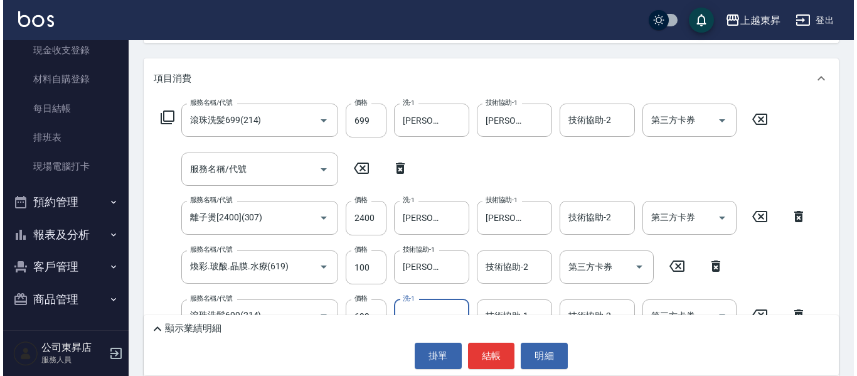
scroll to position [230, 0]
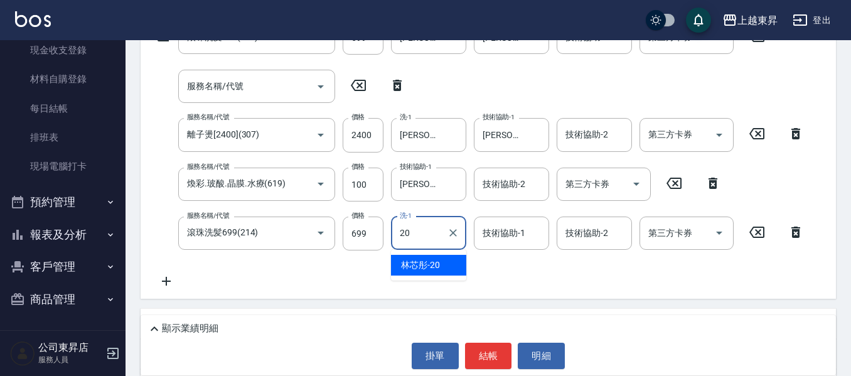
type input "林芯彤-20"
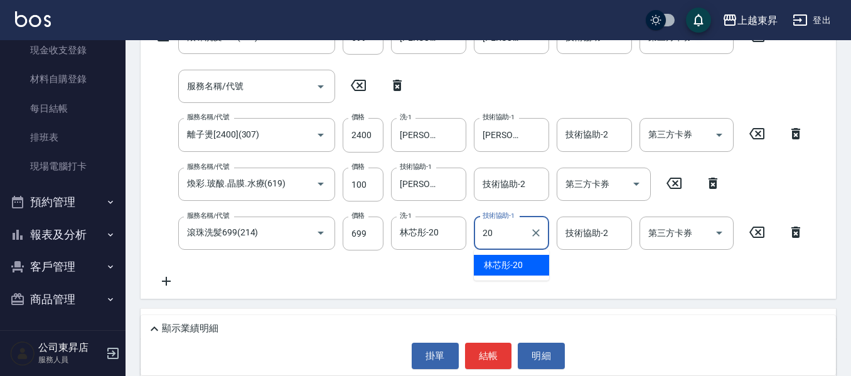
type input "林芯彤-20"
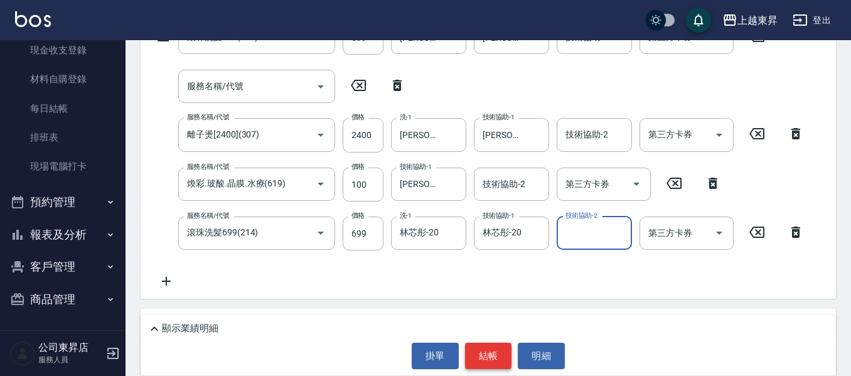
click at [480, 360] on button "結帳" at bounding box center [488, 356] width 47 height 26
click at [491, 355] on button "結帳" at bounding box center [488, 356] width 47 height 26
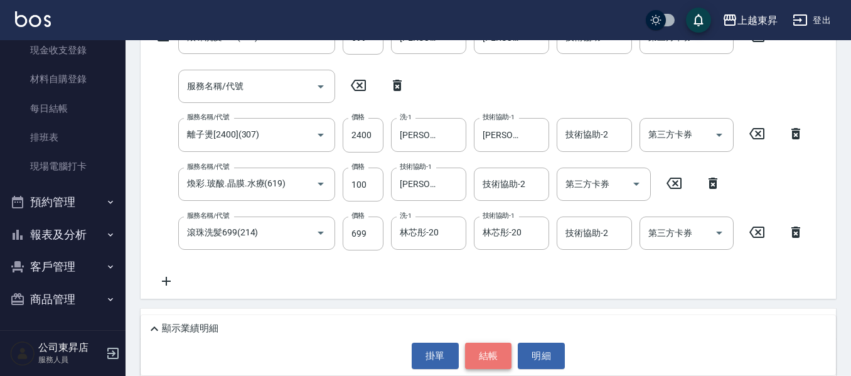
click at [488, 351] on button "結帳" at bounding box center [488, 356] width 47 height 26
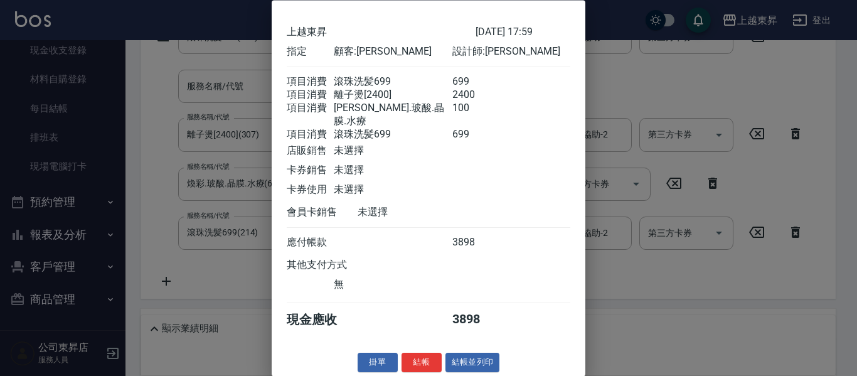
scroll to position [50, 0]
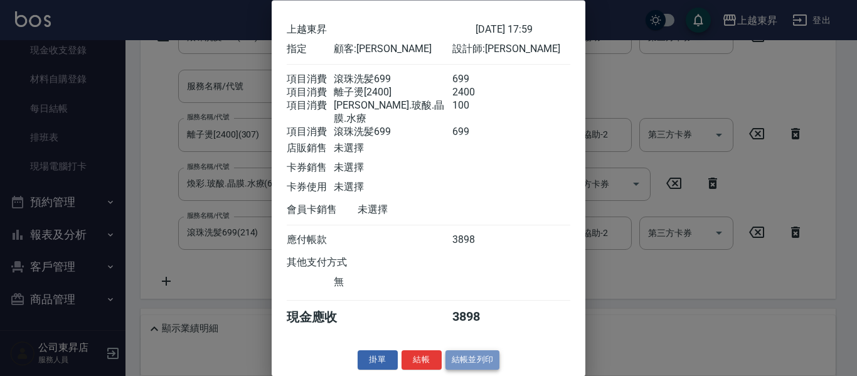
click at [474, 367] on button "結帳並列印" at bounding box center [473, 360] width 55 height 19
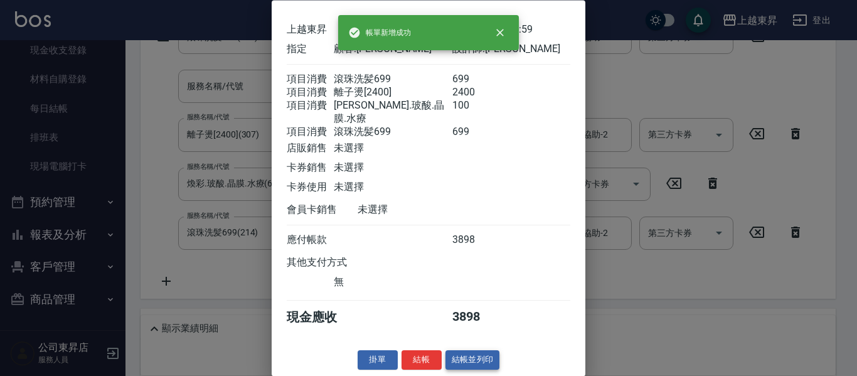
type input "[DATE] 18:00"
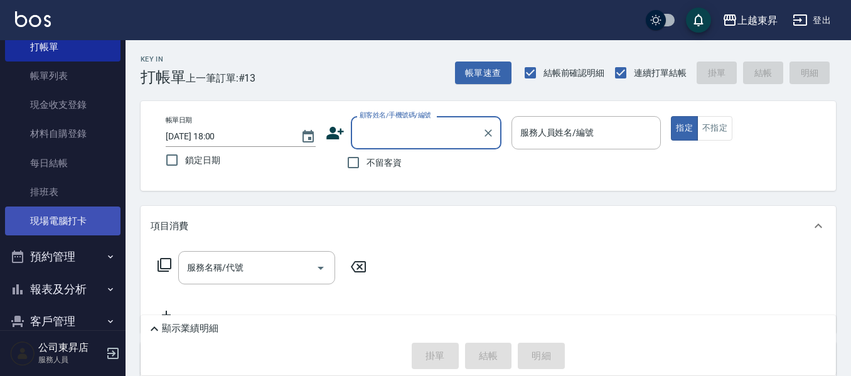
scroll to position [0, 0]
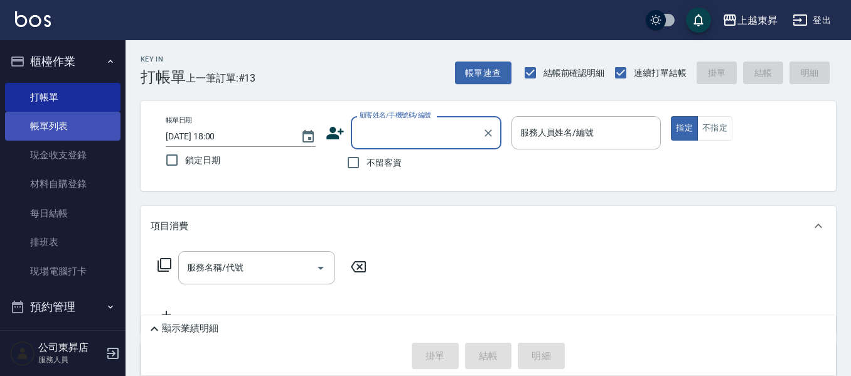
click at [60, 132] on link "帳單列表" at bounding box center [62, 126] width 115 height 29
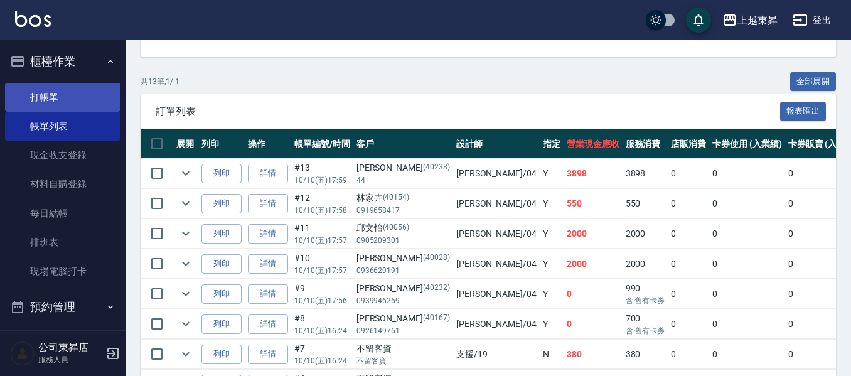
scroll to position [188, 0]
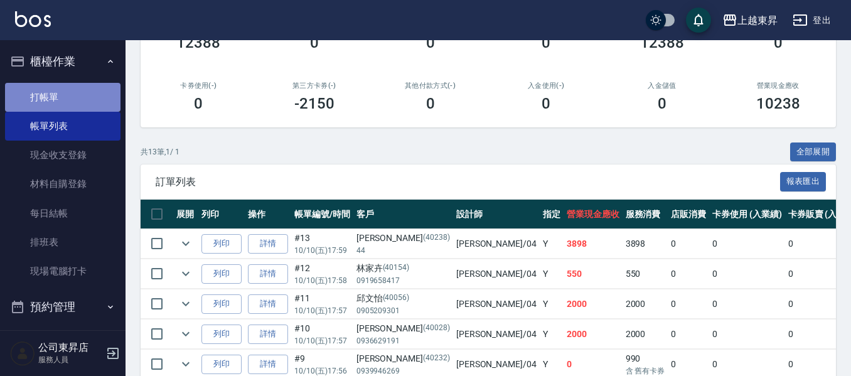
click at [67, 92] on link "打帳單" at bounding box center [62, 97] width 115 height 29
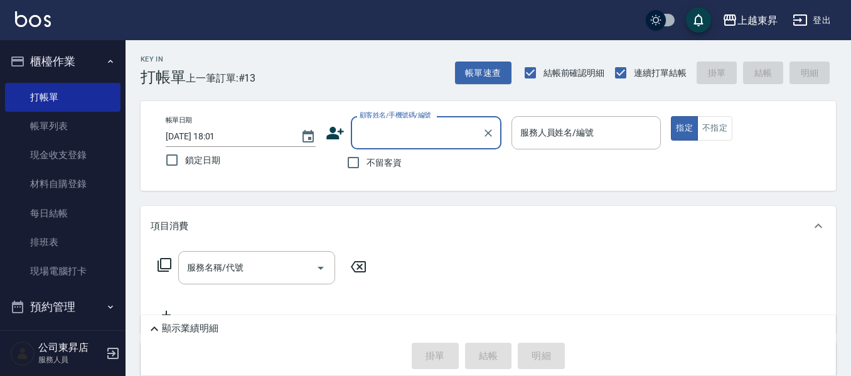
type input "ㄢ"
click at [850, 375] on html "上越東昇 登出 櫃檯作業 打帳單 帳單列表 現金收支登錄 材料自購登錄 每日結帳 排班表 現場電腦打卡 預約管理 預約管理 單日預約紀錄 單週預約紀錄 報表及…" at bounding box center [425, 281] width 851 height 562
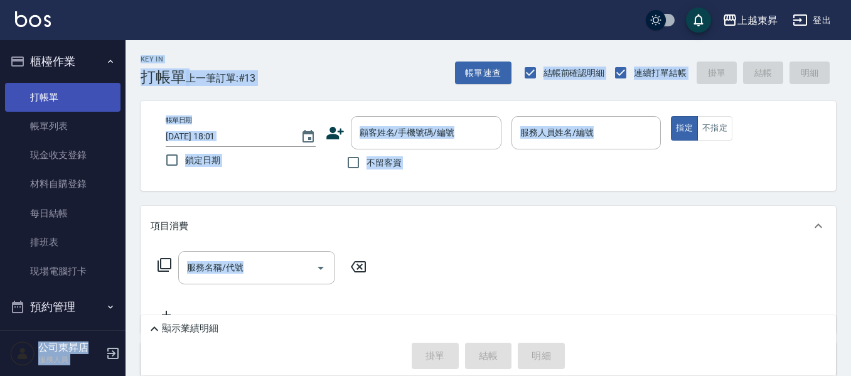
click at [58, 95] on link "打帳單" at bounding box center [62, 97] width 115 height 29
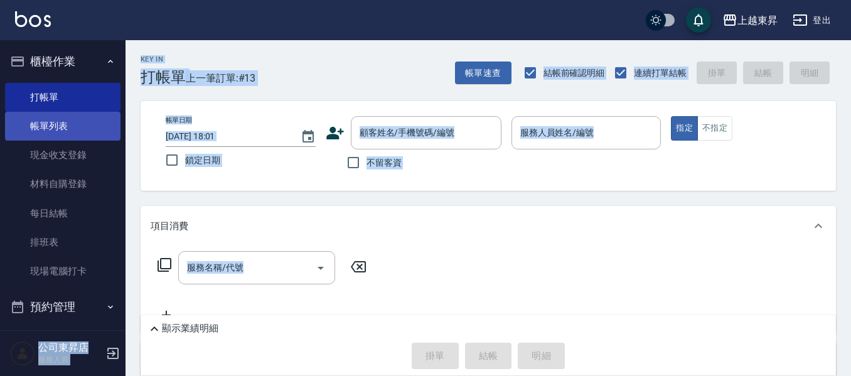
click at [54, 118] on link "帳單列表" at bounding box center [62, 126] width 115 height 29
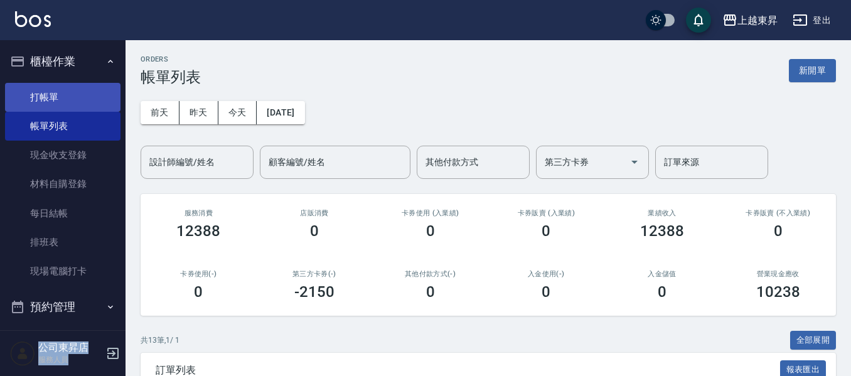
click at [68, 96] on link "打帳單" at bounding box center [62, 97] width 115 height 29
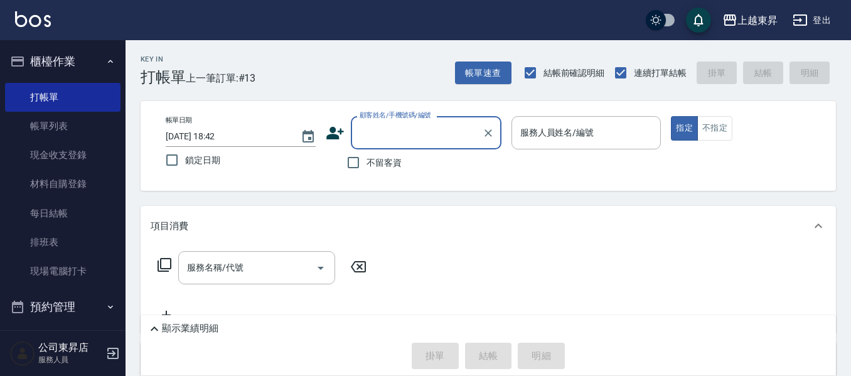
click at [377, 129] on input "顧客姓名/手機號碼/編號" at bounding box center [417, 133] width 121 height 22
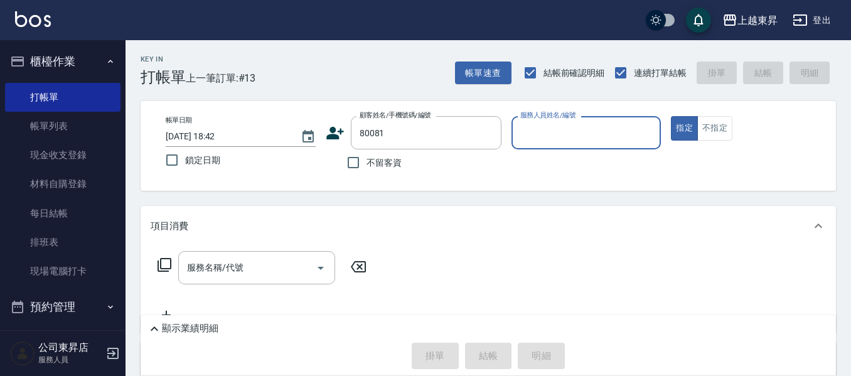
type input "林美月/0933704755/80081"
type input "江世玉-08"
click at [227, 262] on div "服務名稱/代號 服務名稱/代號" at bounding box center [256, 267] width 157 height 33
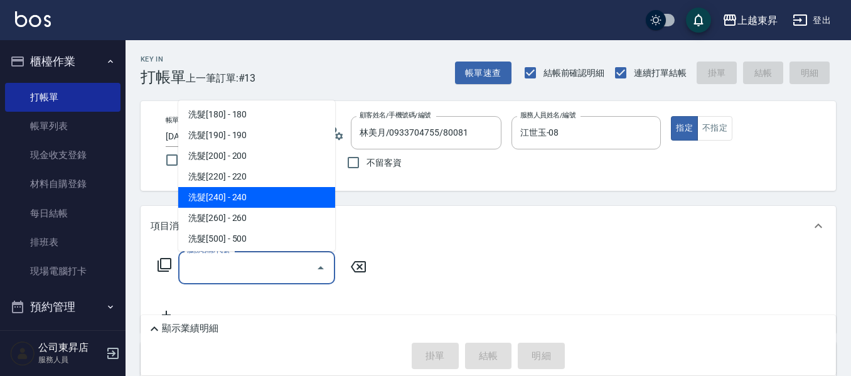
scroll to position [251, 0]
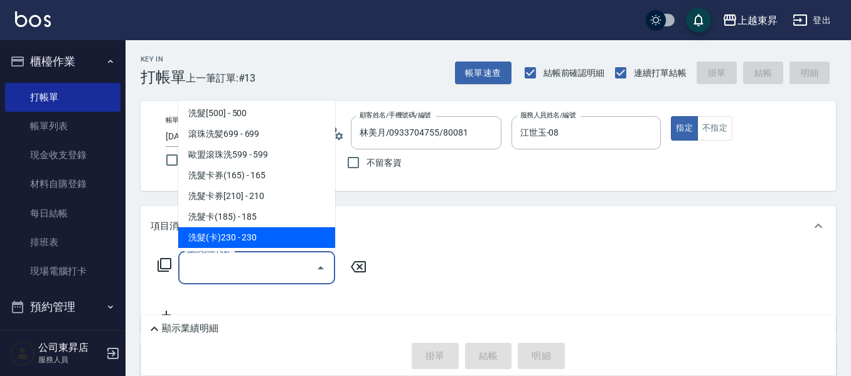
click at [257, 242] on span "洗髮(卡)230 - 230" at bounding box center [256, 237] width 157 height 21
type input "洗髮(卡)230(224)"
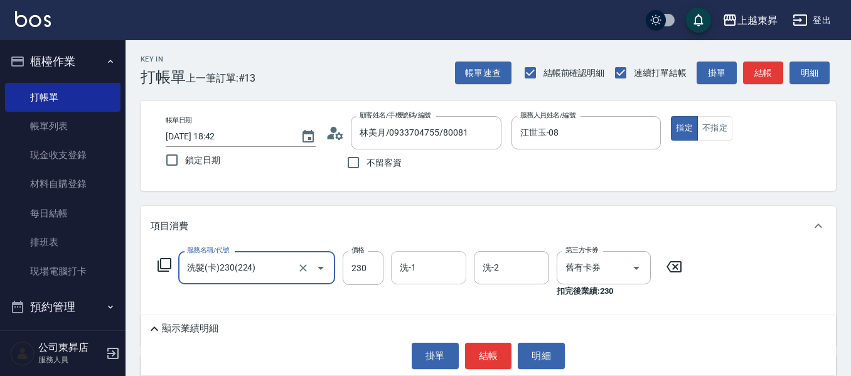
click at [426, 272] on input "洗-1" at bounding box center [429, 268] width 64 height 22
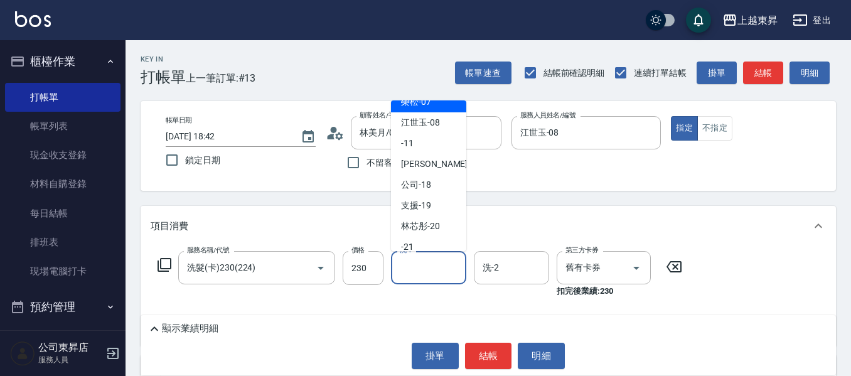
scroll to position [188, 0]
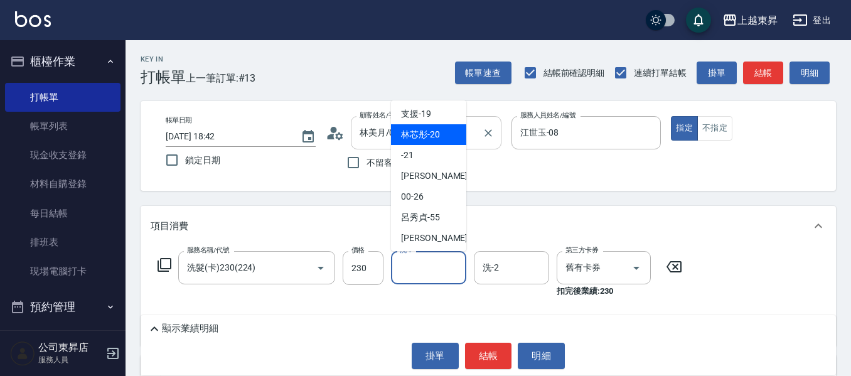
click at [413, 132] on span "林芯彤 -20" at bounding box center [420, 134] width 39 height 13
type input "林芯彤-20"
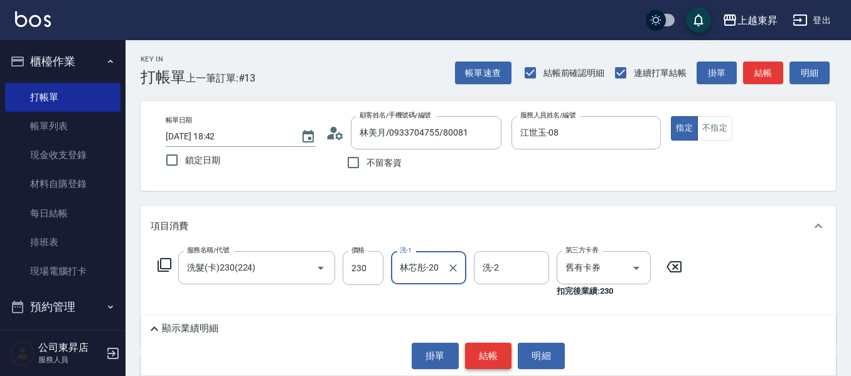
click at [491, 351] on button "結帳" at bounding box center [488, 356] width 47 height 26
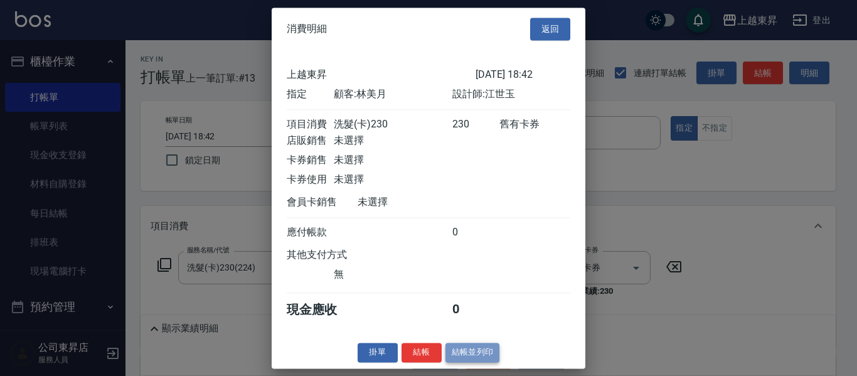
click at [478, 362] on button "結帳並列印" at bounding box center [473, 352] width 55 height 19
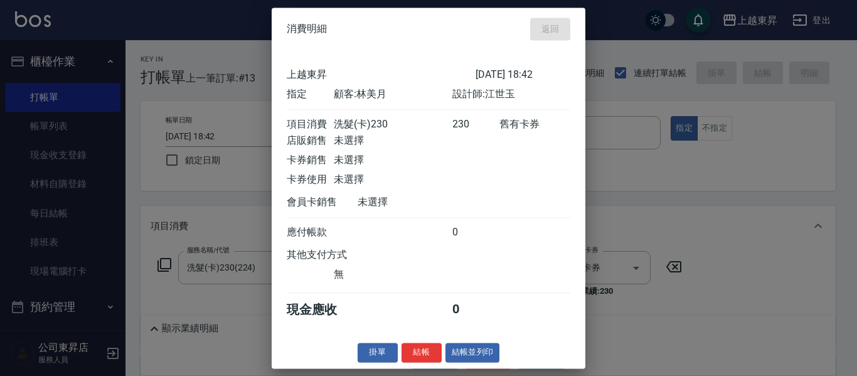
type input "[DATE] 18:43"
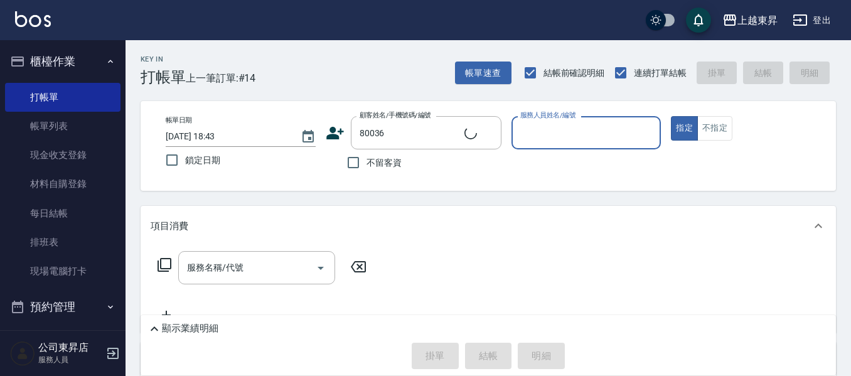
type input "[PERSON_NAME]/0932038994/80036"
type input "江世玉-08"
drag, startPoint x: 227, startPoint y: 263, endPoint x: 232, endPoint y: 256, distance: 8.5
click at [227, 263] on div "服務名稱/代號 服務名稱/代號" at bounding box center [256, 267] width 157 height 33
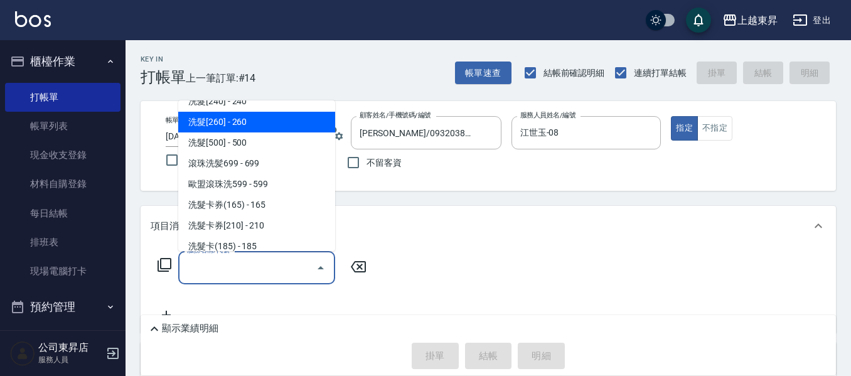
scroll to position [251, 0]
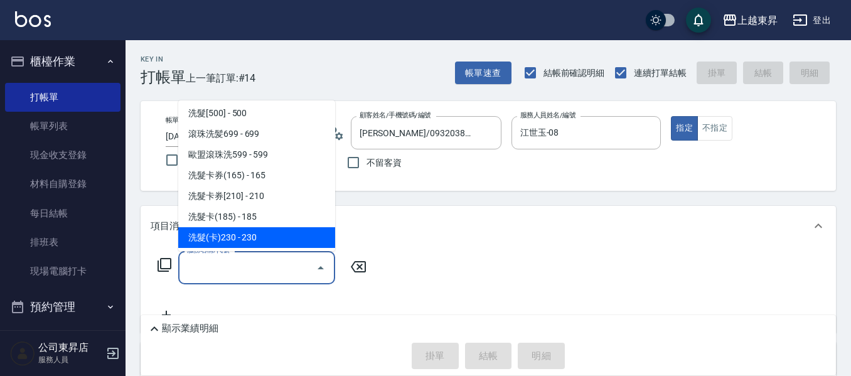
click at [237, 234] on span "洗髮(卡)230 - 230" at bounding box center [256, 237] width 157 height 21
type input "洗髮(卡)230(224)"
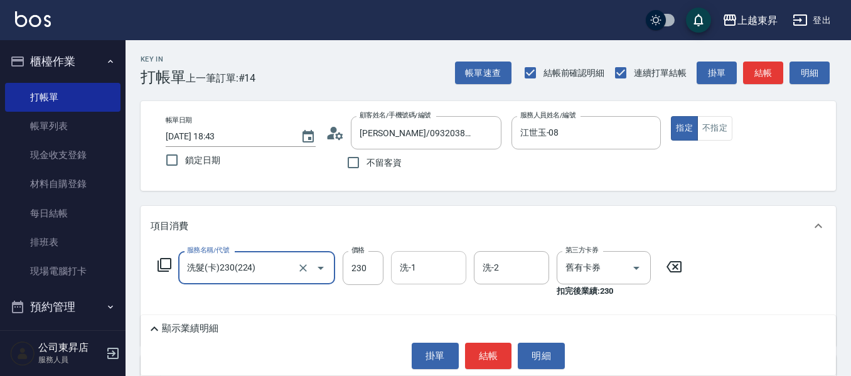
click at [434, 266] on input "洗-1" at bounding box center [429, 268] width 64 height 22
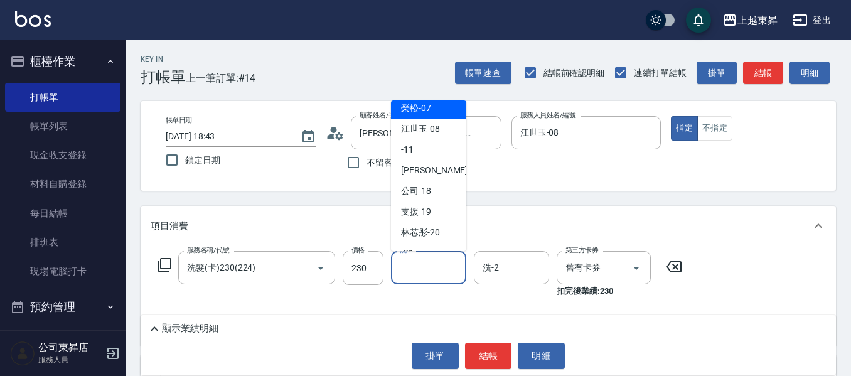
scroll to position [212, 0]
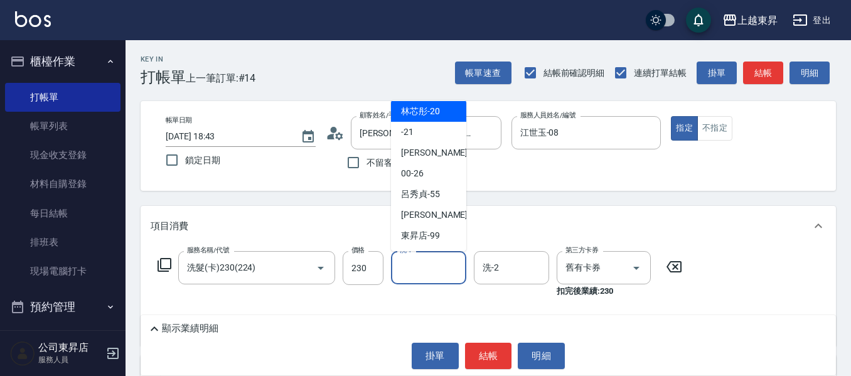
click at [424, 112] on span "林芯彤 -20" at bounding box center [420, 111] width 39 height 13
type input "林芯彤-20"
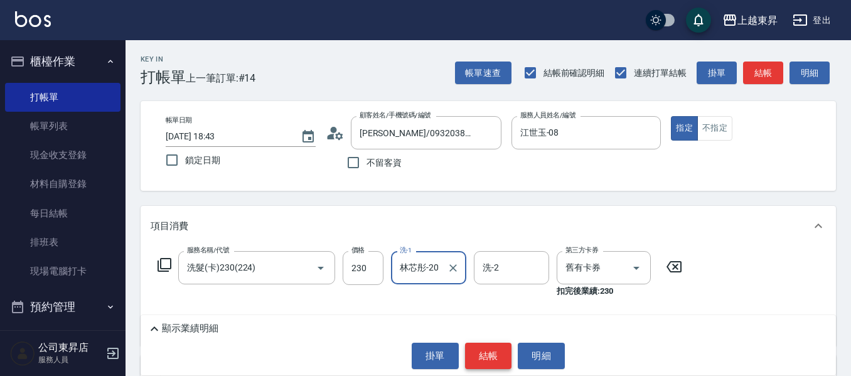
drag, startPoint x: 501, startPoint y: 355, endPoint x: 501, endPoint y: 348, distance: 6.9
click at [500, 355] on button "結帳" at bounding box center [488, 356] width 47 height 26
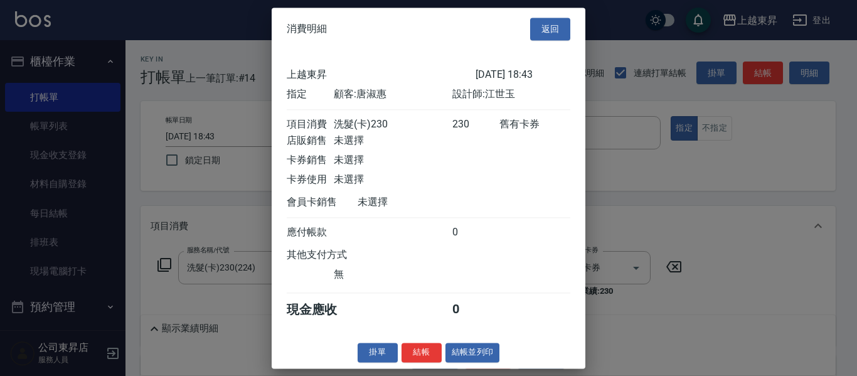
click at [471, 362] on button "結帳並列印" at bounding box center [473, 352] width 55 height 19
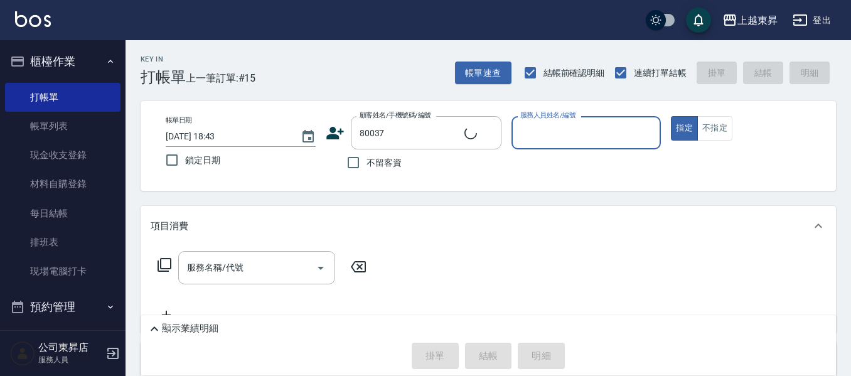
type input "[PERSON_NAME]媄/0920704363/80037"
type input "江世玉-08"
click at [229, 271] on input "服務名稱/代號" at bounding box center [247, 268] width 127 height 22
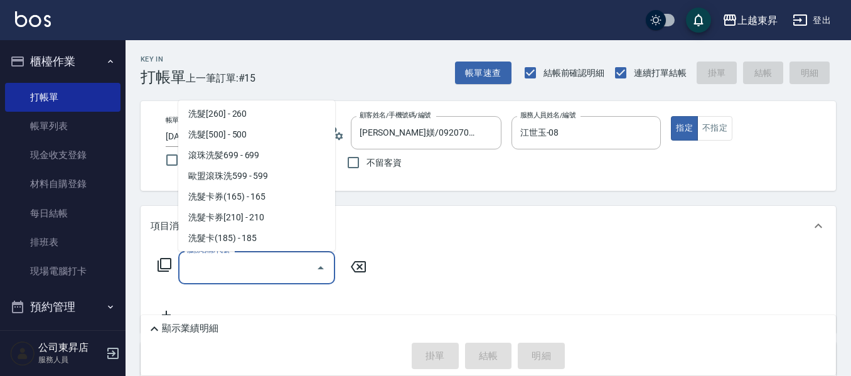
scroll to position [251, 0]
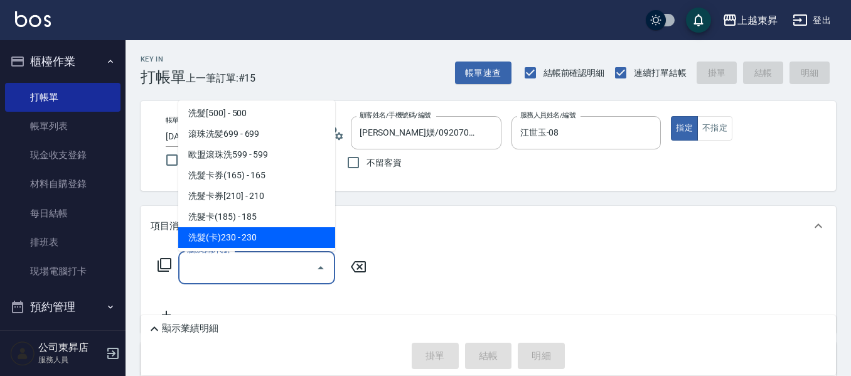
click at [247, 237] on span "洗髮(卡)230 - 230" at bounding box center [256, 237] width 157 height 21
type input "洗髮(卡)230(224)"
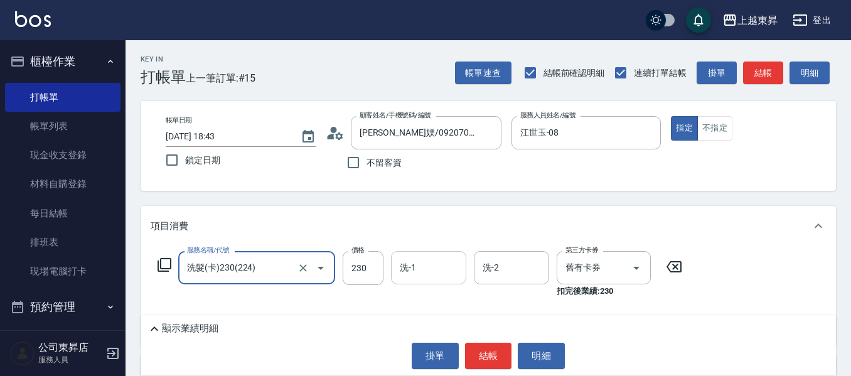
click at [412, 268] on div "洗-1 洗-1" at bounding box center [428, 267] width 75 height 33
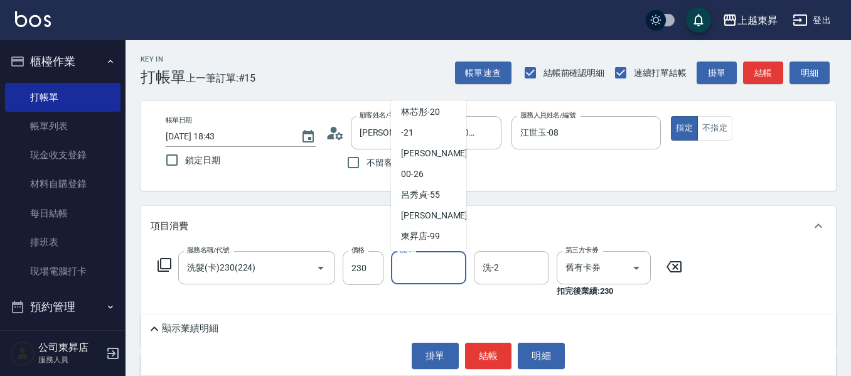
scroll to position [212, 0]
click at [431, 153] on span "[PERSON_NAME]-22" at bounding box center [440, 152] width 79 height 13
type input "[PERSON_NAME]-22"
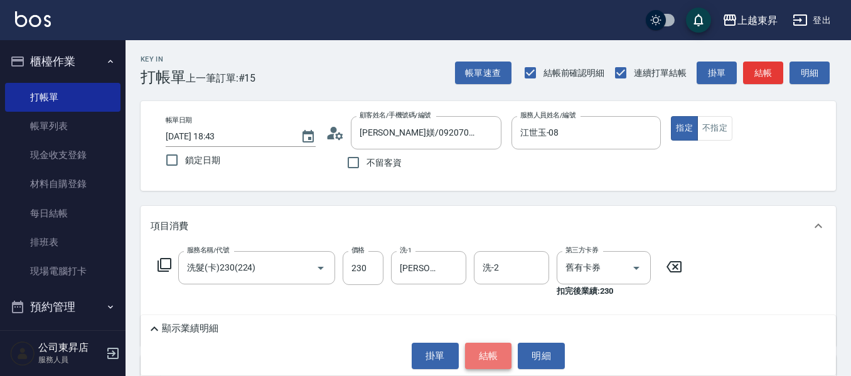
click at [485, 348] on button "結帳" at bounding box center [488, 356] width 47 height 26
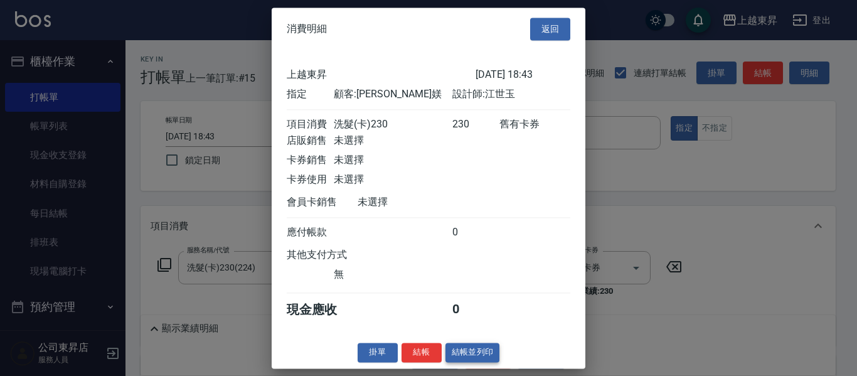
click at [476, 362] on button "結帳並列印" at bounding box center [473, 352] width 55 height 19
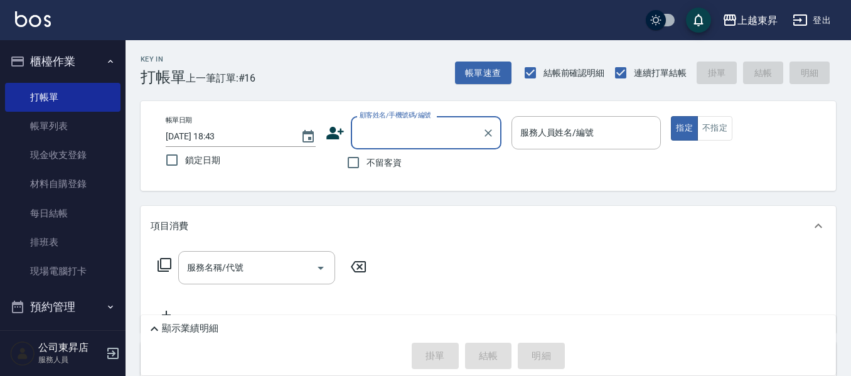
click at [392, 136] on input "顧客姓名/手機號碼/編號" at bounding box center [417, 133] width 121 height 22
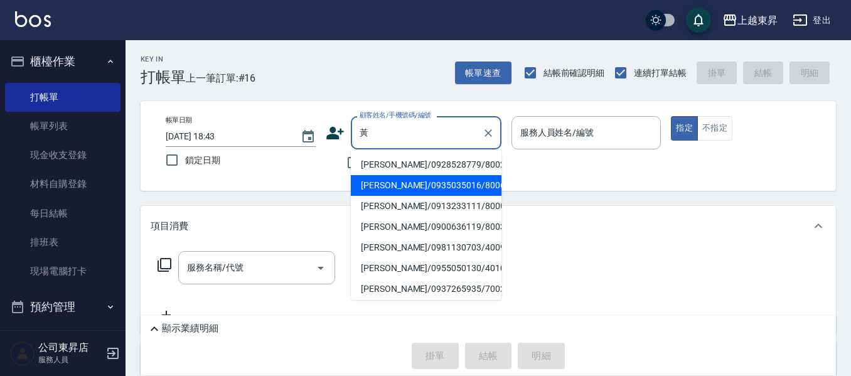
click at [398, 190] on li "[PERSON_NAME]/0935035016/80067" at bounding box center [426, 185] width 151 height 21
type input "[PERSON_NAME]/0935035016/80067"
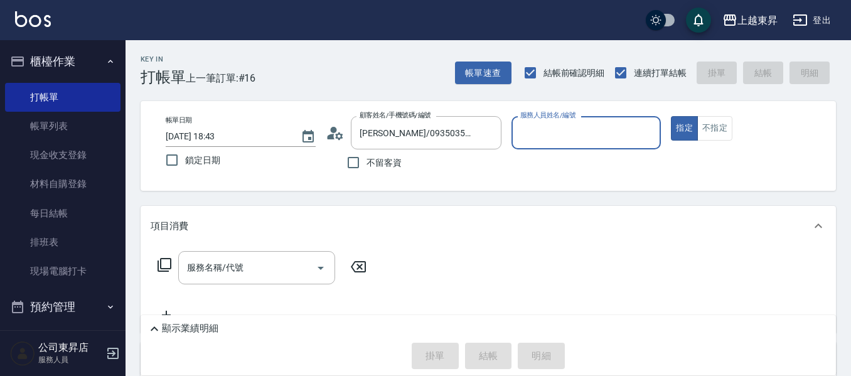
type input "江世玉-08"
click at [248, 266] on input "服務名稱/代號" at bounding box center [247, 268] width 127 height 22
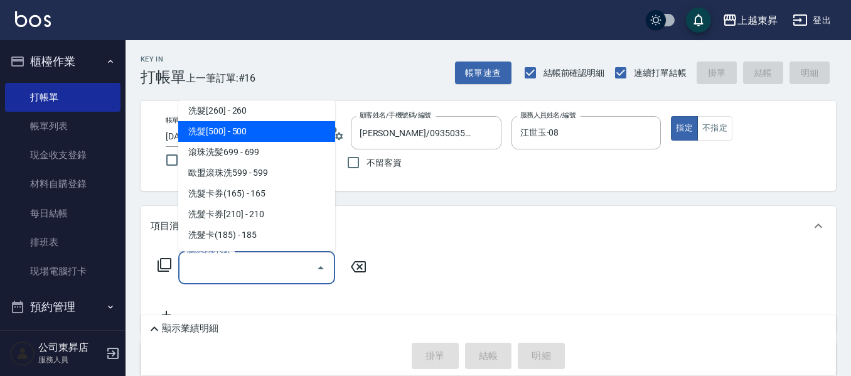
scroll to position [314, 0]
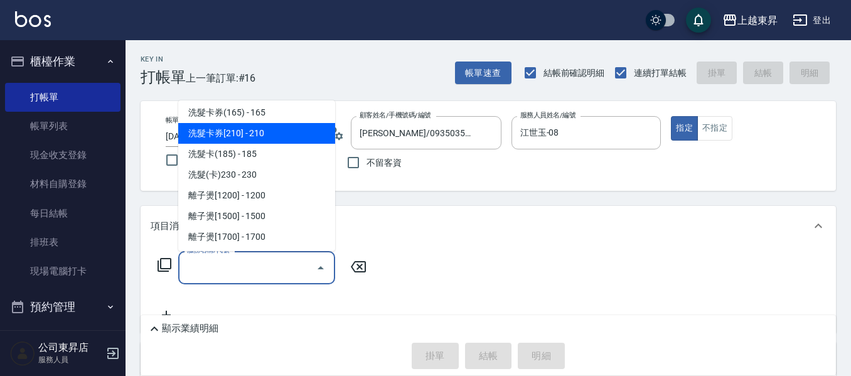
click at [257, 126] on span "洗髮卡券[210] - 210" at bounding box center [256, 133] width 157 height 21
type input "洗髮卡券[210](222)"
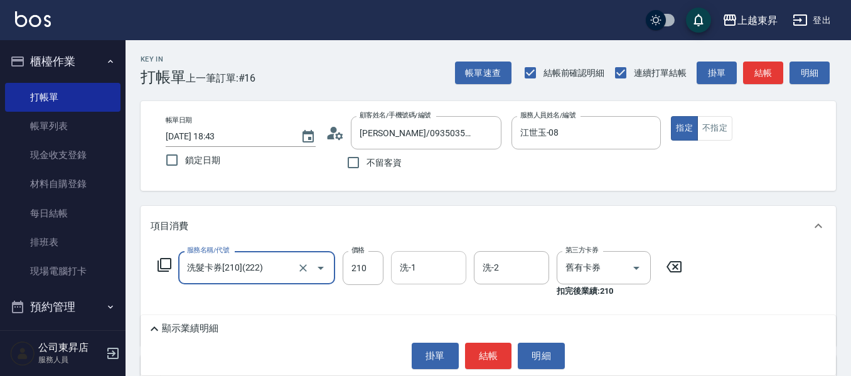
click at [416, 279] on input "洗-1" at bounding box center [429, 268] width 64 height 22
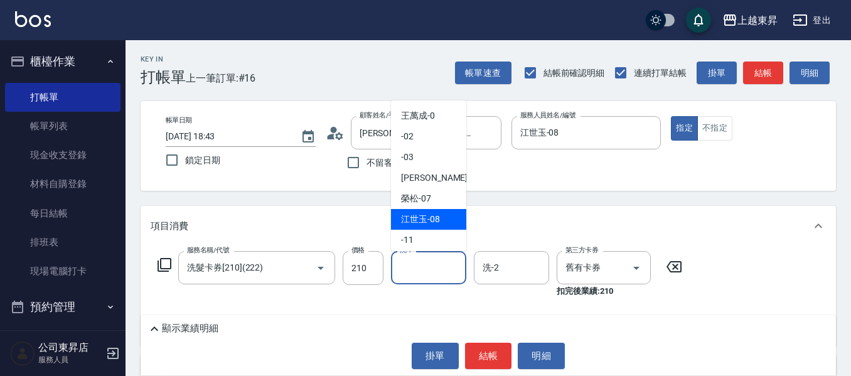
click at [420, 215] on span "[PERSON_NAME]-08" at bounding box center [420, 219] width 39 height 13
type input "江世玉-08"
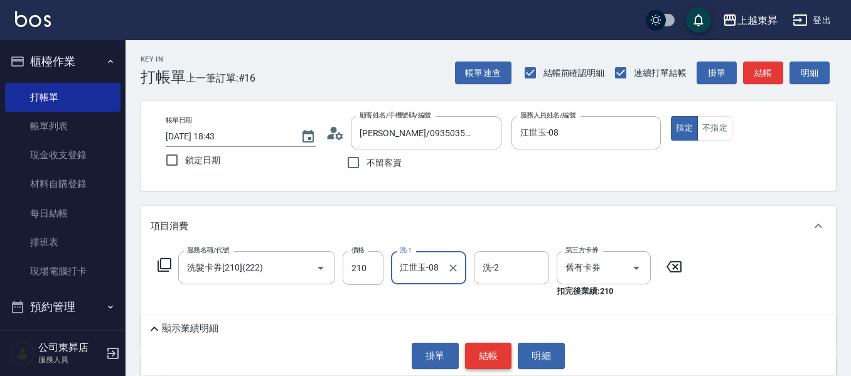
click at [480, 351] on button "結帳" at bounding box center [488, 356] width 47 height 26
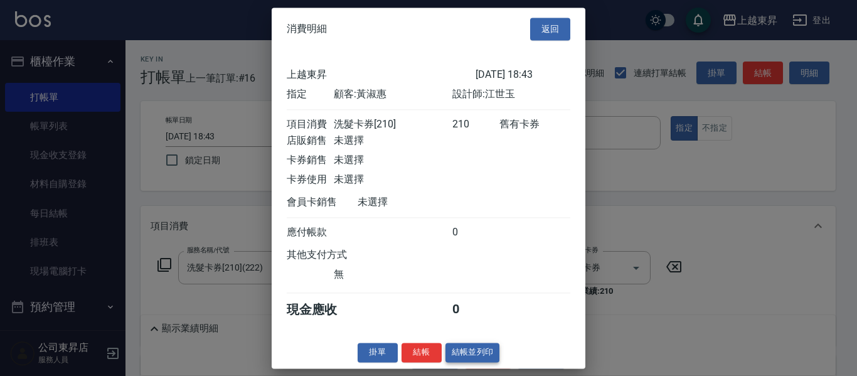
click at [474, 362] on button "結帳並列印" at bounding box center [473, 352] width 55 height 19
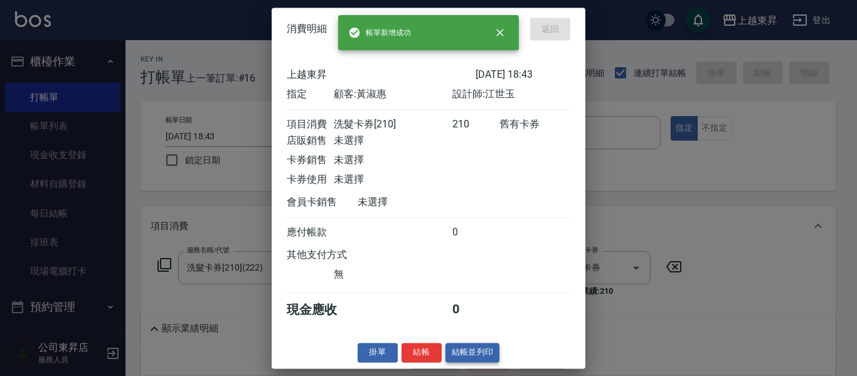
type input "[DATE] 18:44"
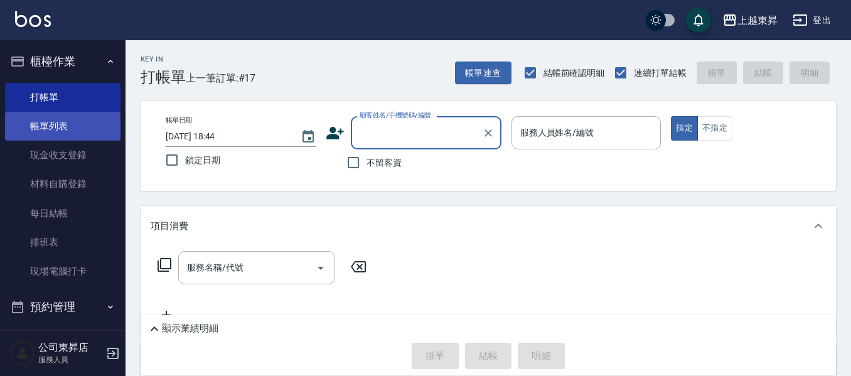
click at [83, 123] on link "帳單列表" at bounding box center [62, 126] width 115 height 29
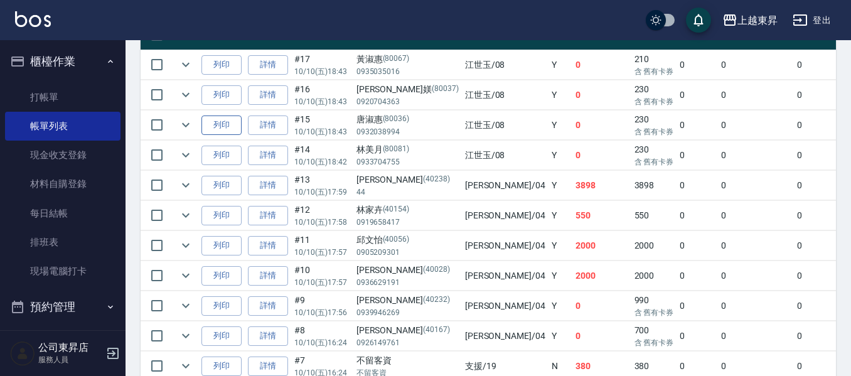
scroll to position [361, 0]
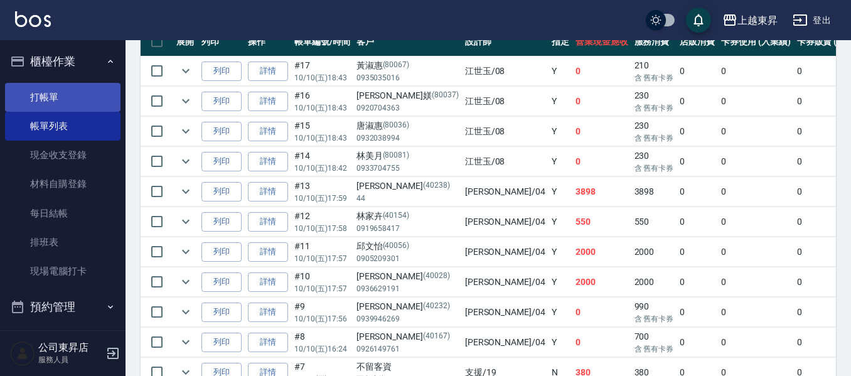
click at [72, 88] on link "打帳單" at bounding box center [62, 97] width 115 height 29
